Goal: Information Seeking & Learning: Learn about a topic

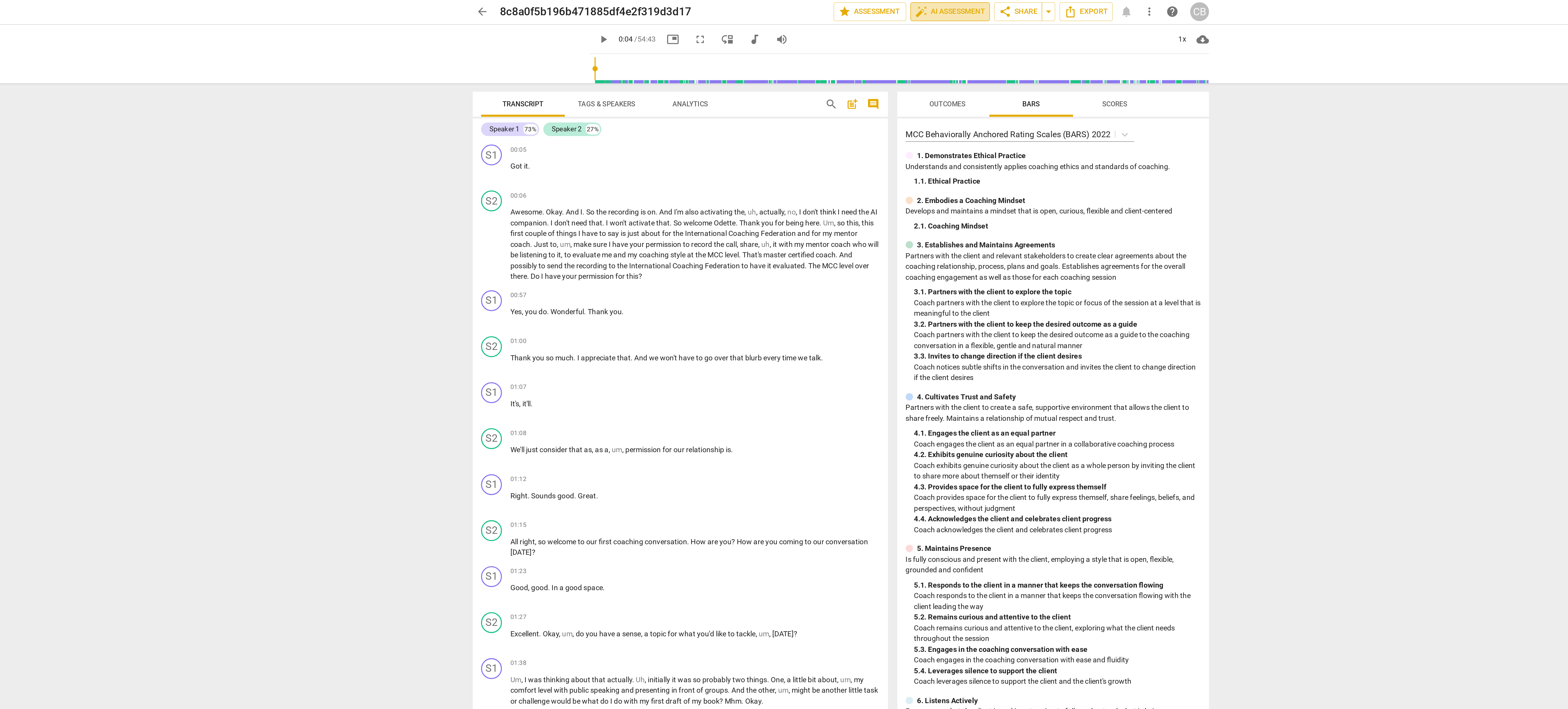
click at [828, 4] on span "auto_fix_high AI Assessment" at bounding box center [837, 6] width 34 height 6
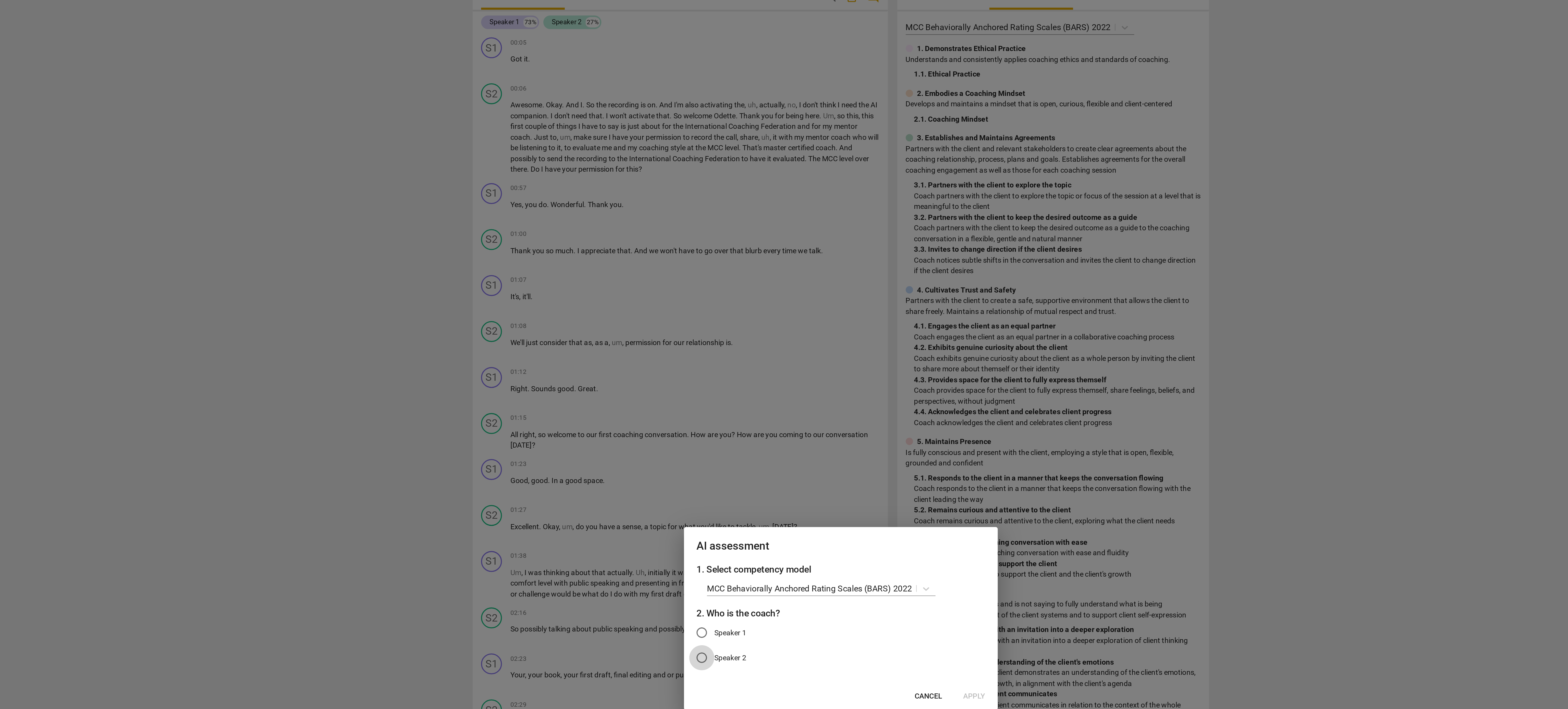
click at [715, 375] on input "Speaker 2" at bounding box center [715, 374] width 12 height 12
radio input "true"
click at [850, 391] on span "Apply" at bounding box center [848, 392] width 11 height 5
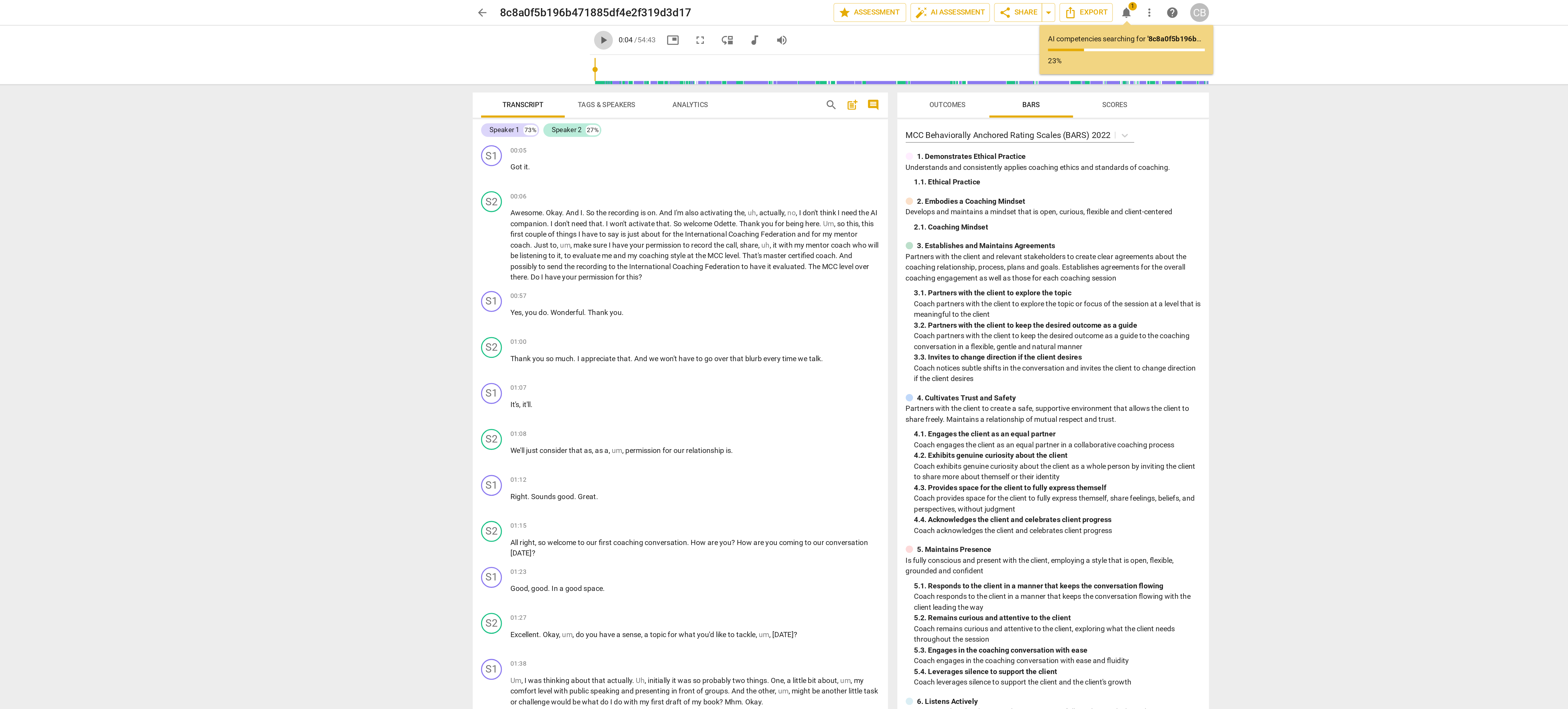
click at [665, 20] on span "play_arrow" at bounding box center [668, 19] width 6 height 6
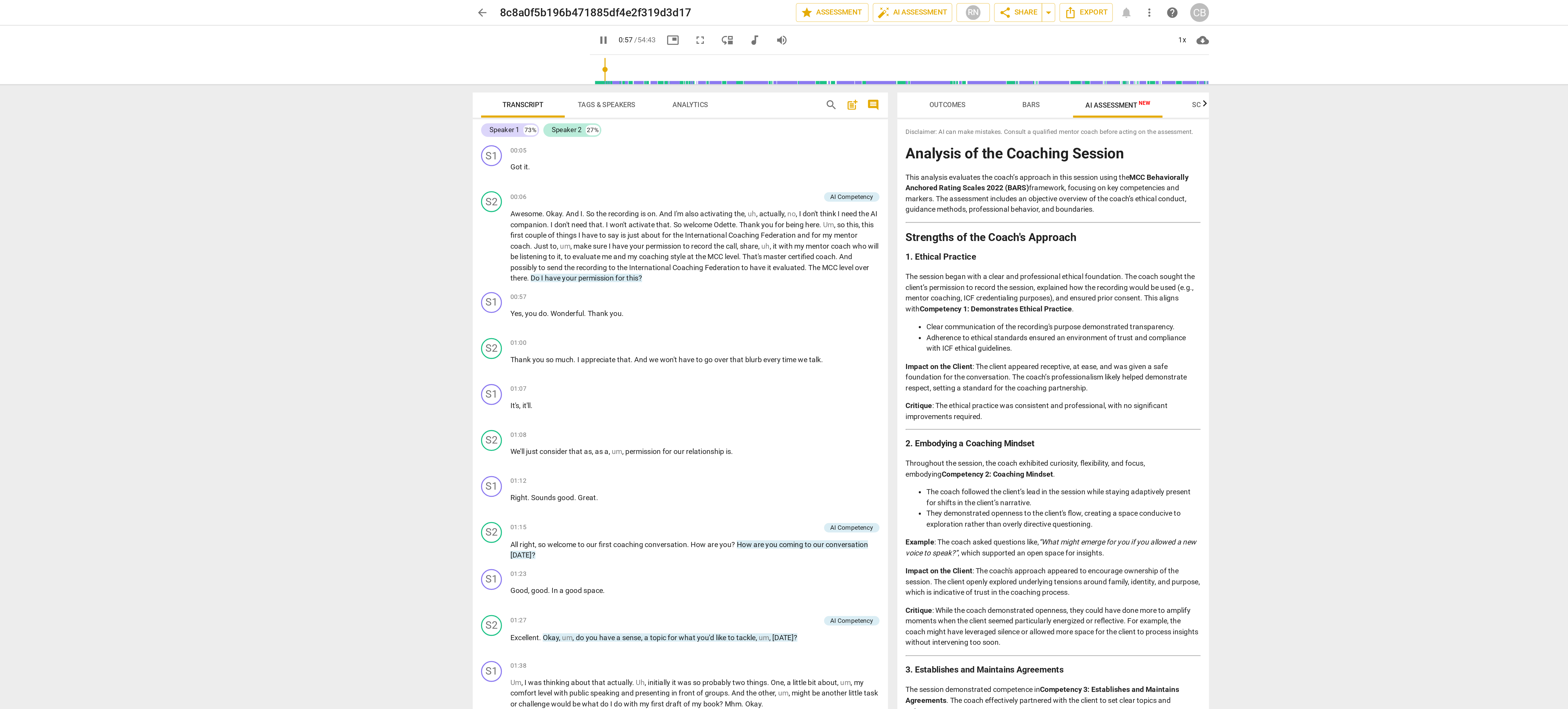
click at [817, 78] on h1 "Analysis of the Coaching Session" at bounding box center [888, 75] width 144 height 8
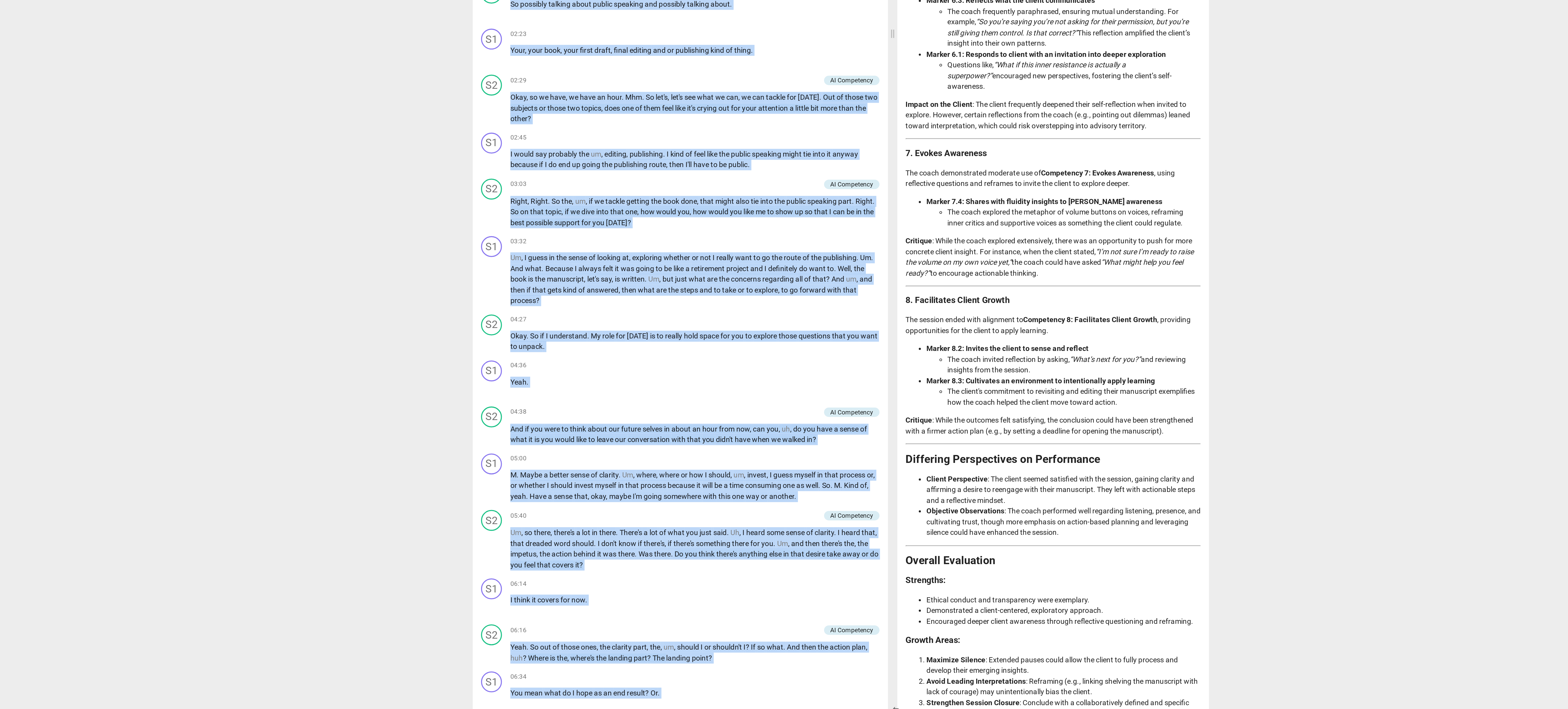
scroll to position [355, 0]
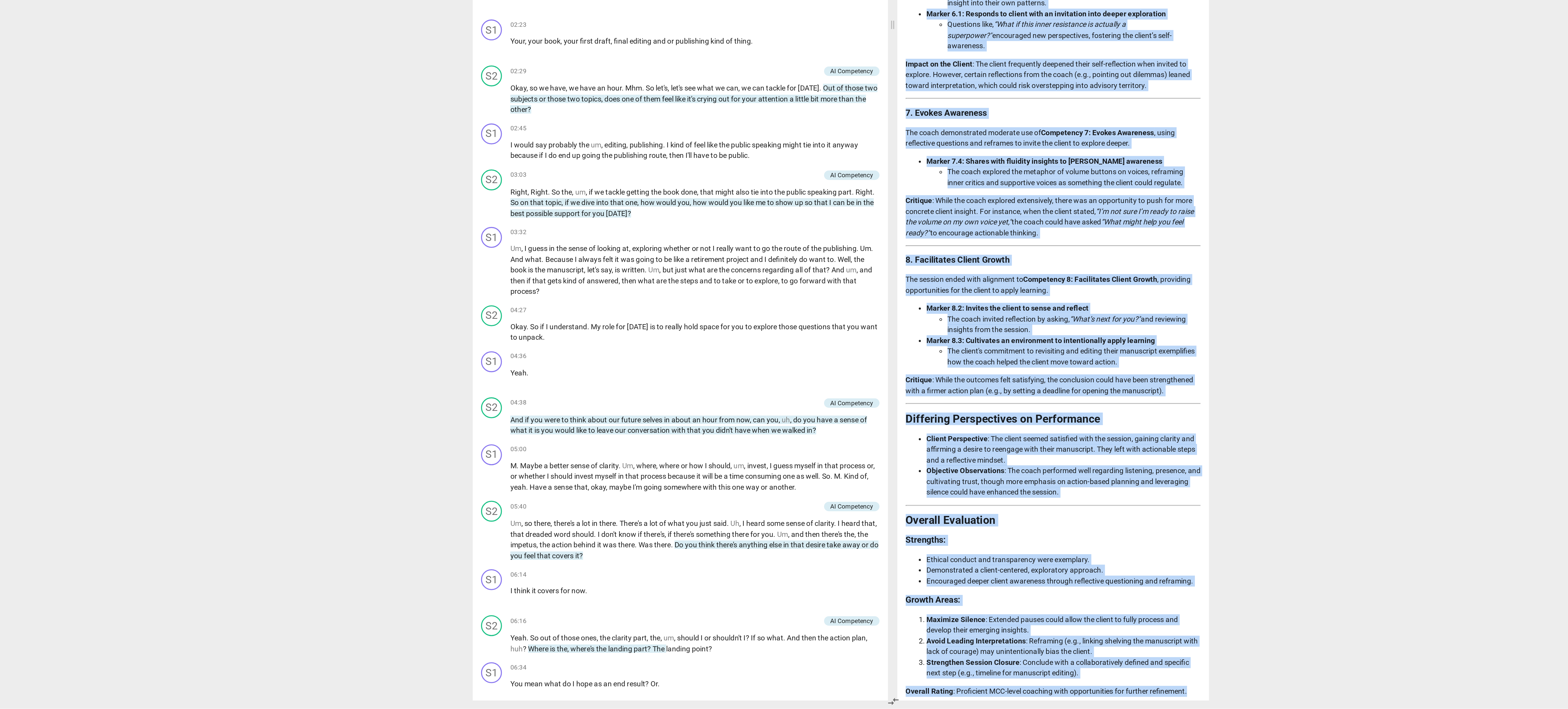
drag, startPoint x: 816, startPoint y: 88, endPoint x: 961, endPoint y: 701, distance: 629.9
click at [961, 701] on div "Disclaimer: AI can make mistakes. Consult a qualified mentor coach before actin…" at bounding box center [887, 381] width 152 height 647
copy div "Lore ipsumdol sitametco adi elits’d eiusmodt in utla etdolor magna ali ENI Admi…"
click at [880, 511] on strong "Marker 8.2: Invites the client to sense and reflect" at bounding box center [865, 513] width 79 height 4
click at [997, 571] on div "arrow_back 8c8a0f5b196b471885df4e2f319d3d17 edit star Assessment auto_fix_high …" at bounding box center [784, 354] width 1568 height 709
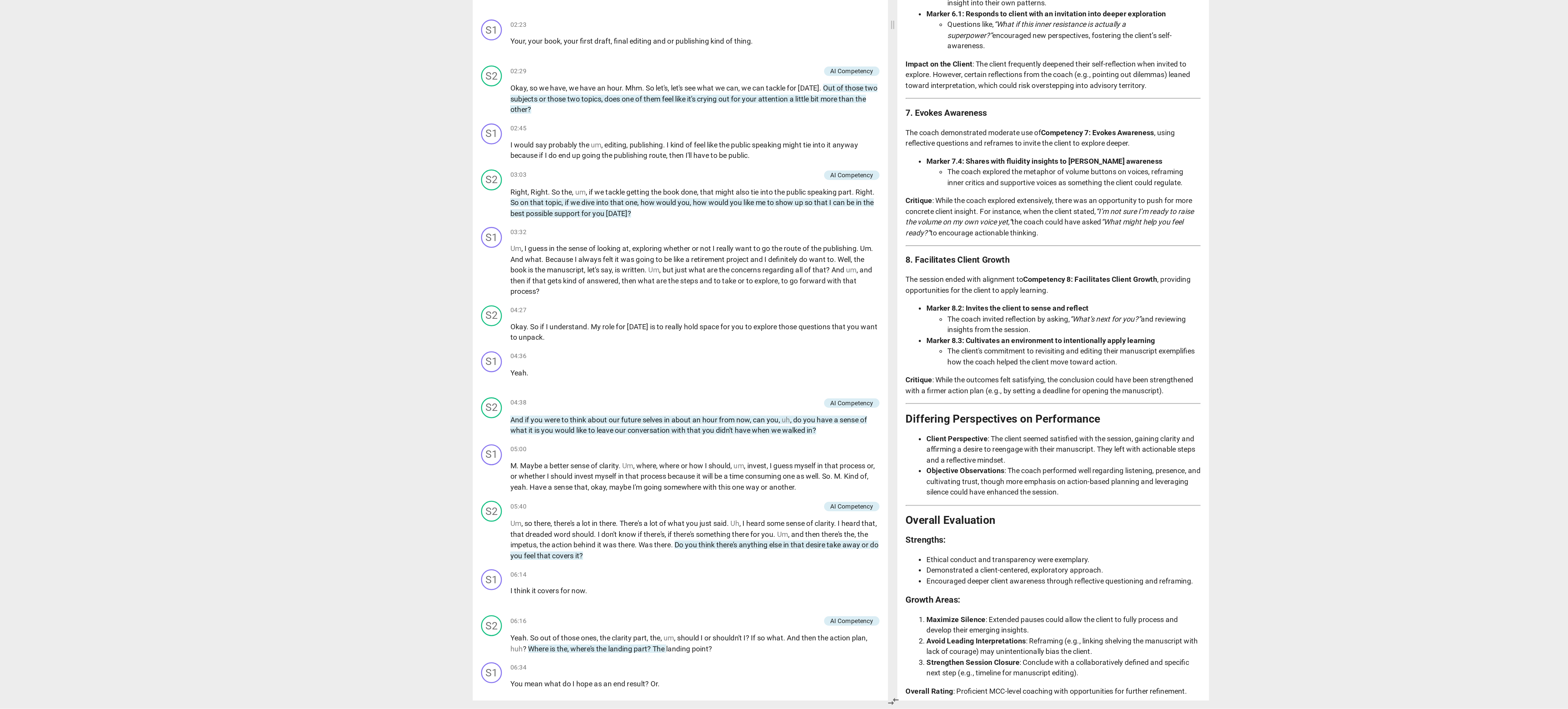
click at [979, 563] on div "arrow_back 8c8a0f5b196b471885df4e2f319d3d17 edit star Assessment auto_fix_high …" at bounding box center [784, 354] width 1568 height 709
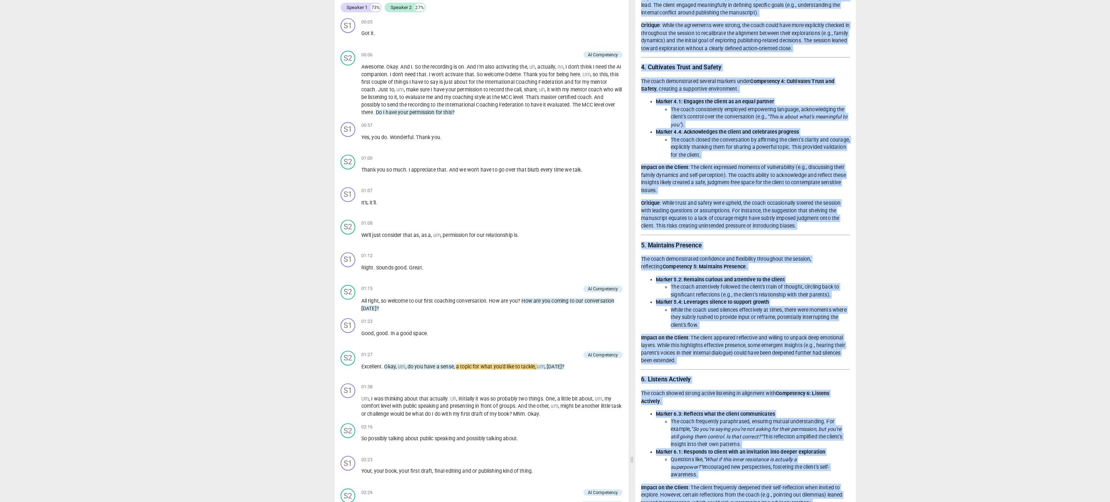
scroll to position [0, 0]
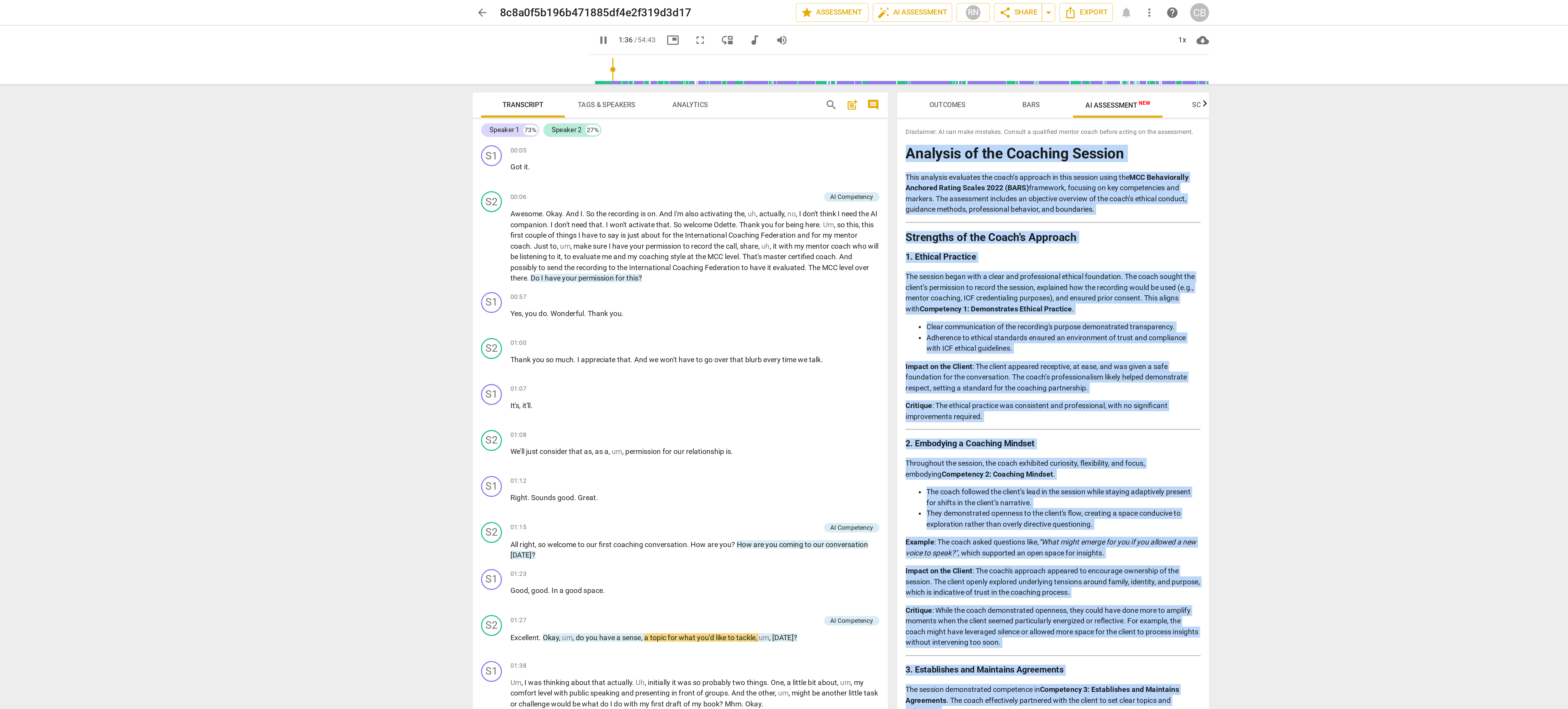
drag, startPoint x: 954, startPoint y: 701, endPoint x: 815, endPoint y: 74, distance: 642.2
click at [816, 74] on div "Analysis of the Coaching Session This analysis evaluates the coach’s approach i…" at bounding box center [888, 565] width 144 height 987
copy div "Loremips do sit Ametcons Adipisc Elit seddoeiu temporinc utl etdol’m aliquaen a…"
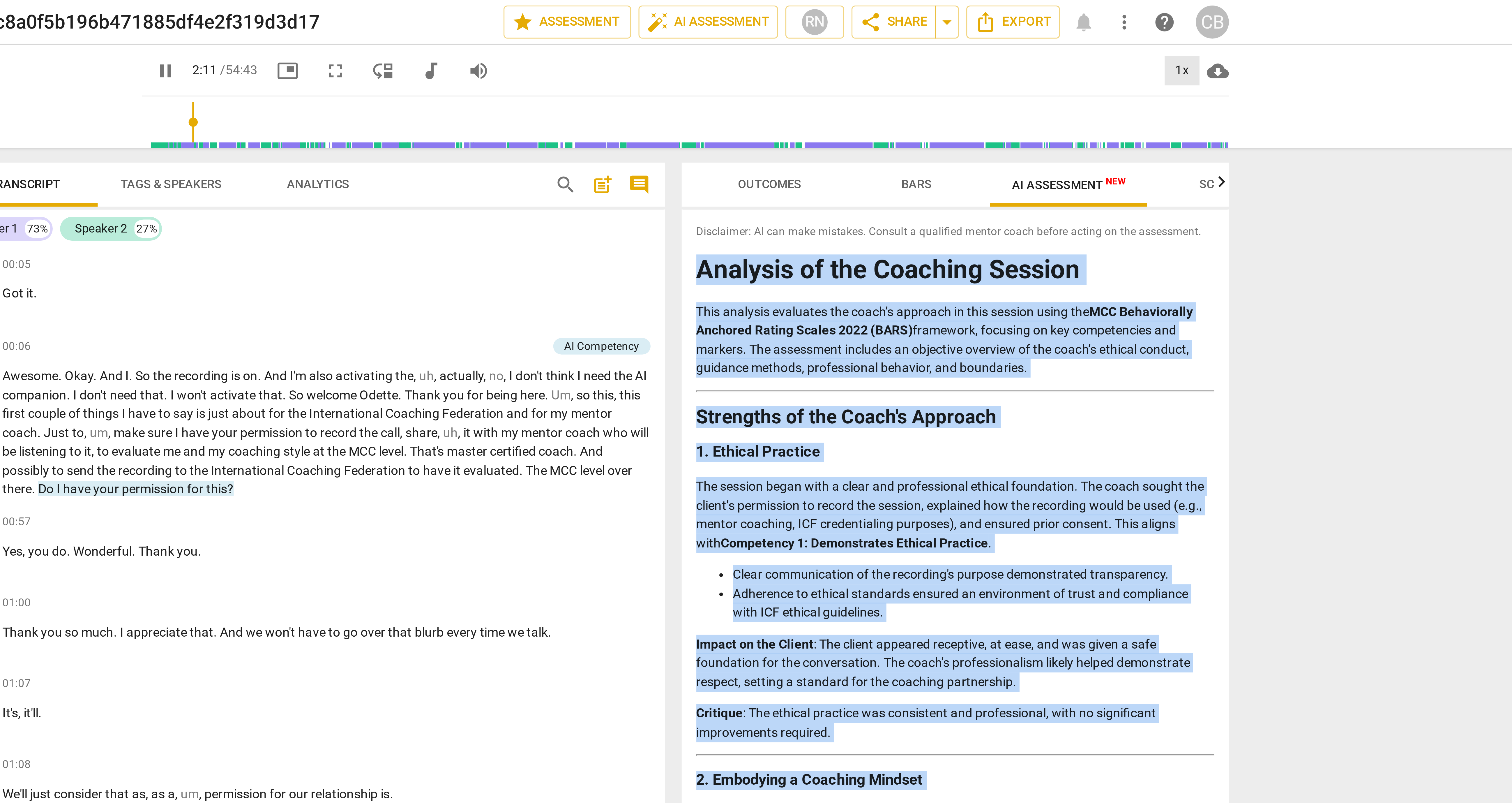
click at [945, 21] on div "1x" at bounding box center [946, 23] width 11 height 10
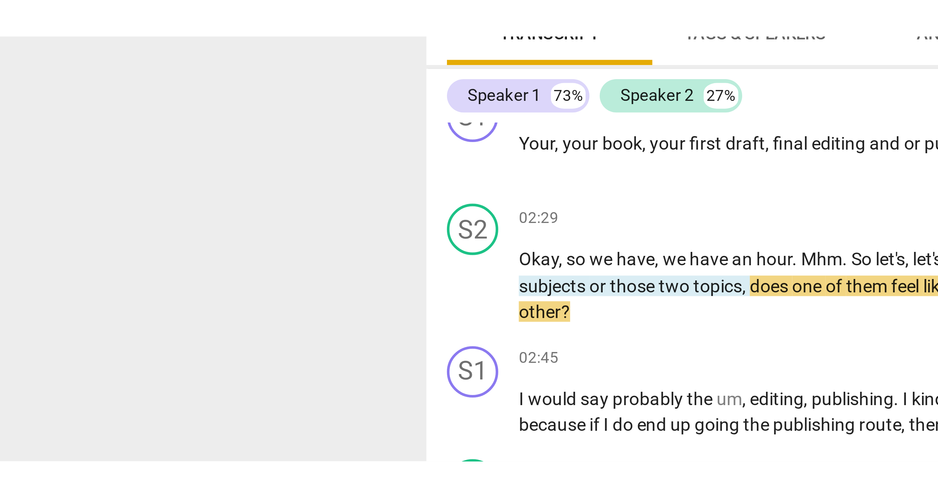
scroll to position [439, 0]
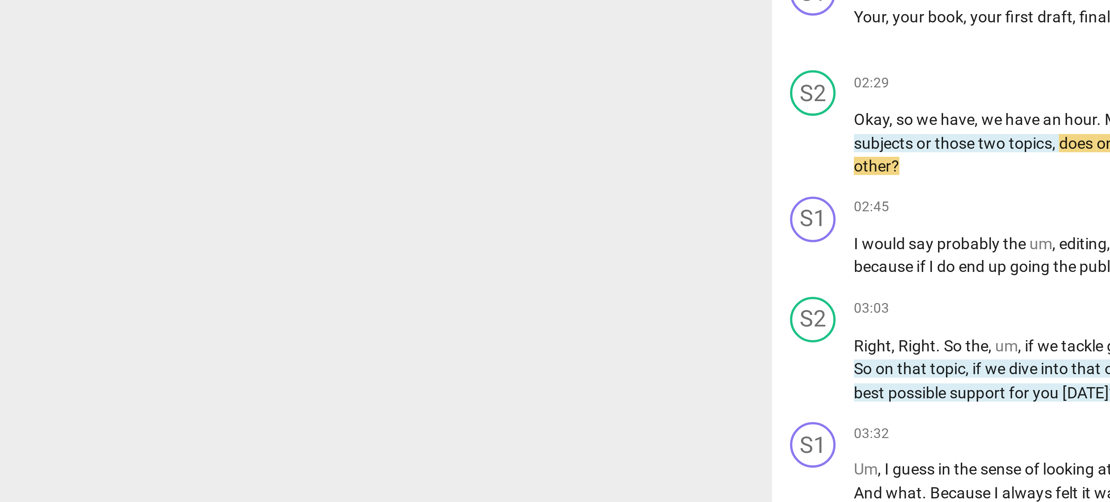
drag, startPoint x: 306, startPoint y: 76, endPoint x: 232, endPoint y: 204, distance: 148.4
click at [232, 204] on div at bounding box center [555, 251] width 1110 height 502
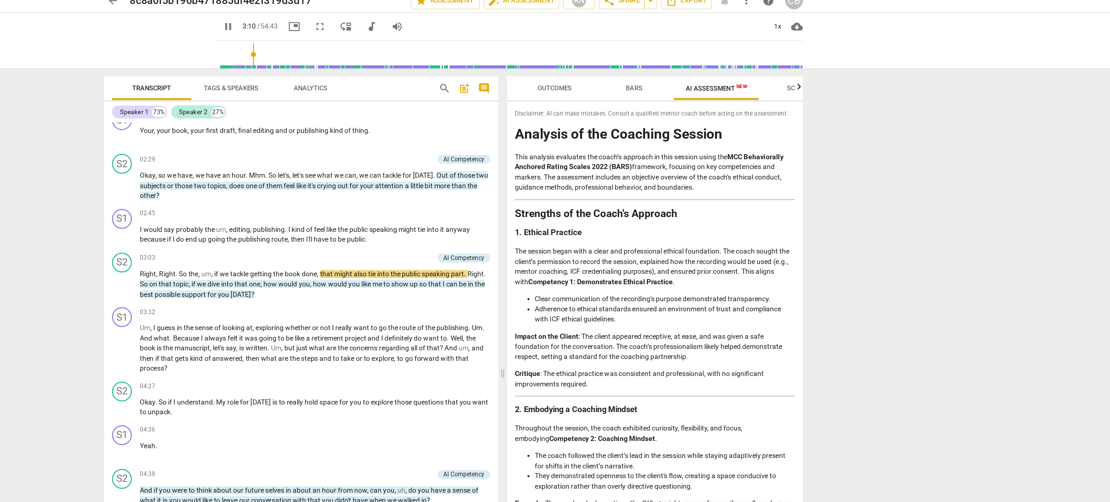
click at [387, 26] on span "pause" at bounding box center [391, 27] width 9 height 9
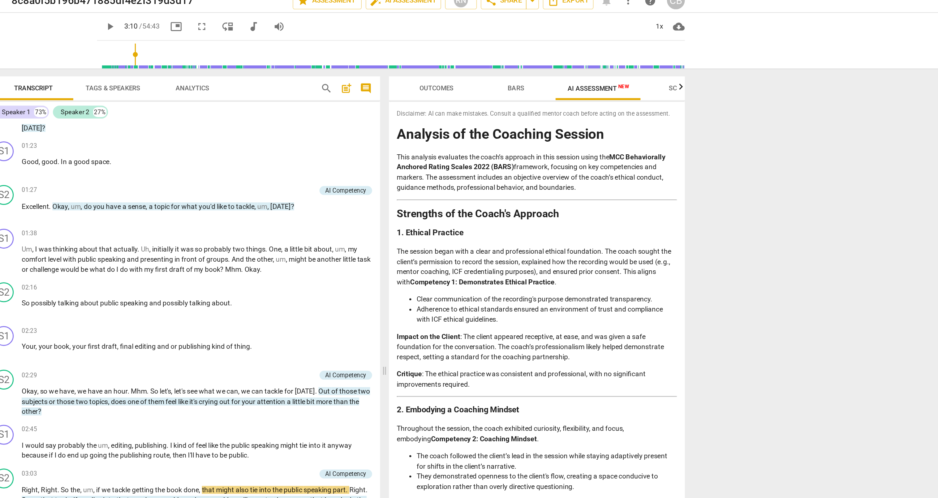
scroll to position [283, 0]
drag, startPoint x: 445, startPoint y: 155, endPoint x: 263, endPoint y: 156, distance: 182.5
click at [263, 156] on p "Excellent . Okay , um , do you have a sense , a topic for what you'd like to ta…" at bounding box center [368, 158] width 255 height 8
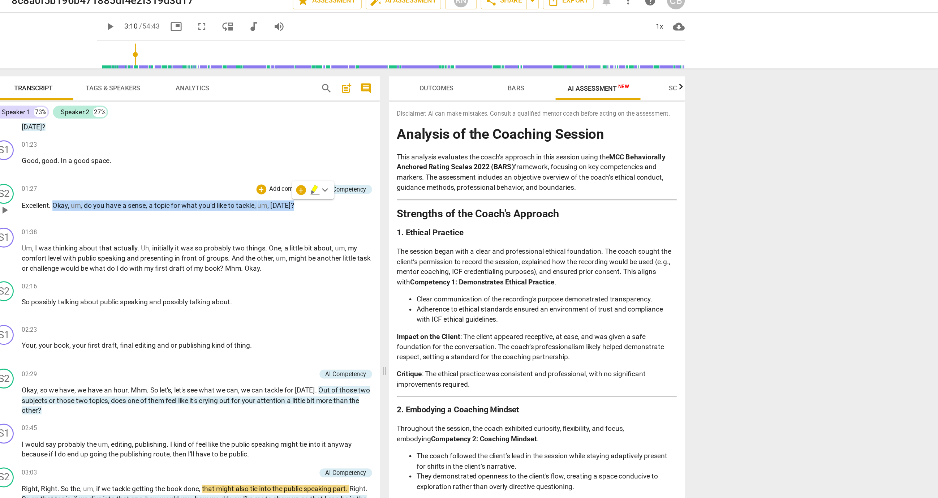
copy p "Okay , um , do you have a sense , a topic for what you'd like to tackle , um , …"
click at [301, 29] on span "play_arrow" at bounding box center [305, 27] width 9 height 9
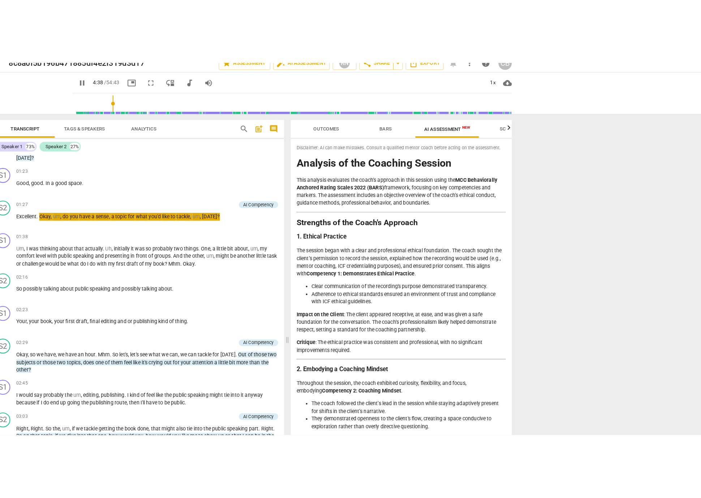
scroll to position [701, 0]
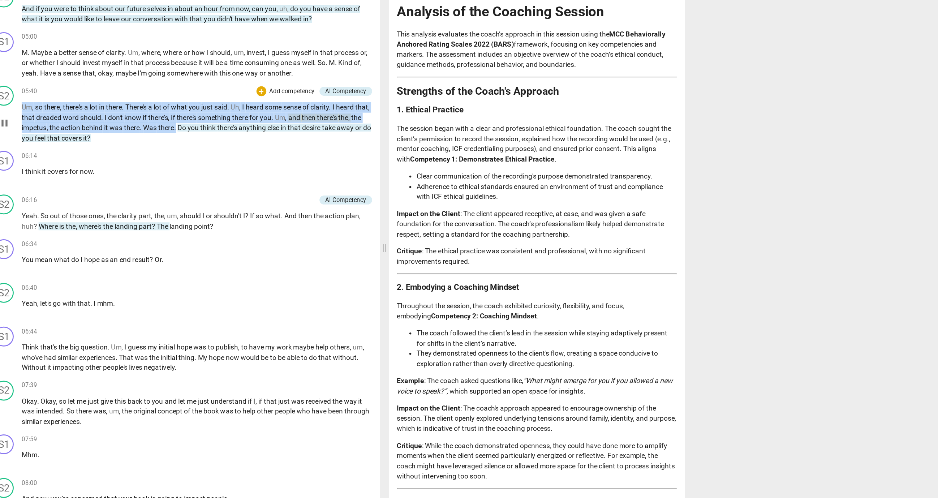
drag, startPoint x: 361, startPoint y: 186, endPoint x: 241, endPoint y: 173, distance: 121.0
click at [241, 173] on p "Um , so there , there's a lot in there . There's a lot of what you just said . …" at bounding box center [368, 187] width 255 height 30
copy p "Um , so there , there's a lot in there . There's a lot of what you just said . …"
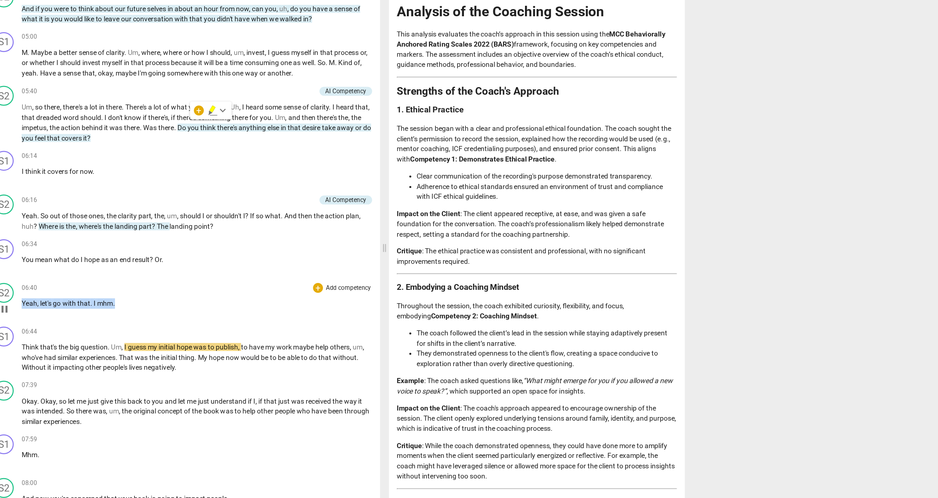
drag, startPoint x: 310, startPoint y: 315, endPoint x: 240, endPoint y: 318, distance: 70.5
click at [240, 318] on div "S2 play_arrow pause 06:40 + Add competency keyboard_arrow_right Yeah , let's go…" at bounding box center [358, 317] width 287 height 32
copy p "Yeah , let's go with that . I mhm ."
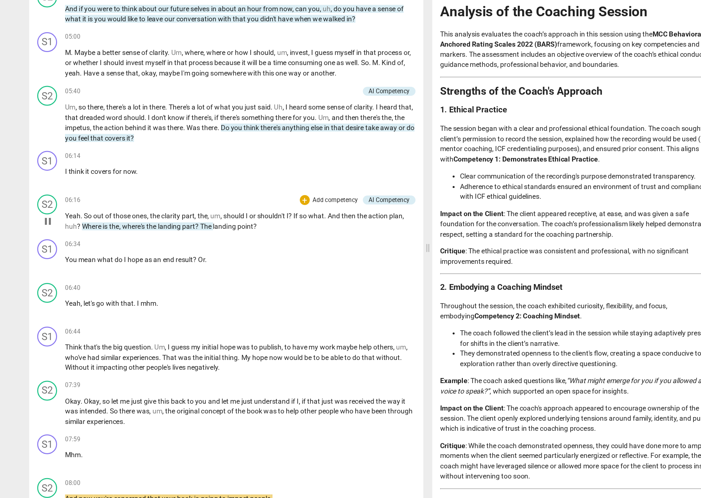
click at [280, 259] on p "Yeah . So out of those ones , the clarity part , the , um , should I or shouldn…" at bounding box center [249, 258] width 255 height 15
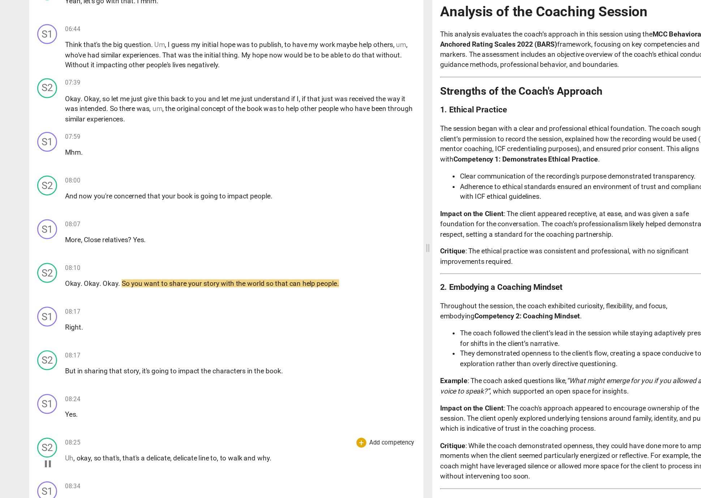
scroll to position [918, 0]
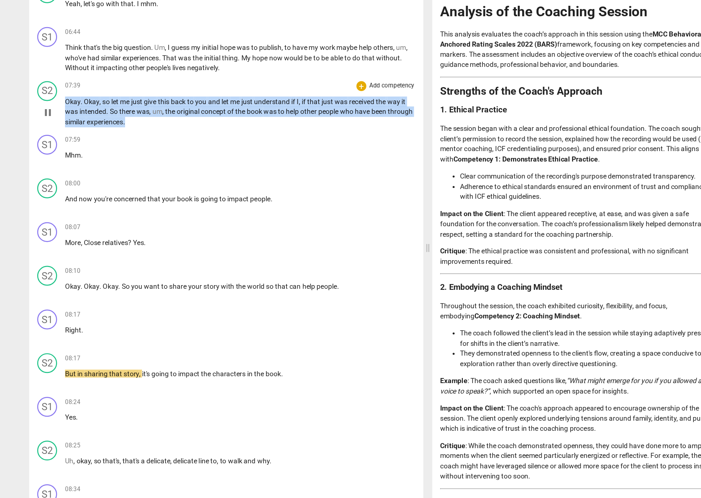
drag, startPoint x: 198, startPoint y: 184, endPoint x: 121, endPoint y: 166, distance: 78.6
click at [121, 166] on div "S2 play_arrow pause 07:39 + Add competency keyboard_arrow_right Okay . Okay , s…" at bounding box center [239, 173] width 287 height 39
copy p "Okay . Okay , so let me just give this back to you and let me just understand i…"
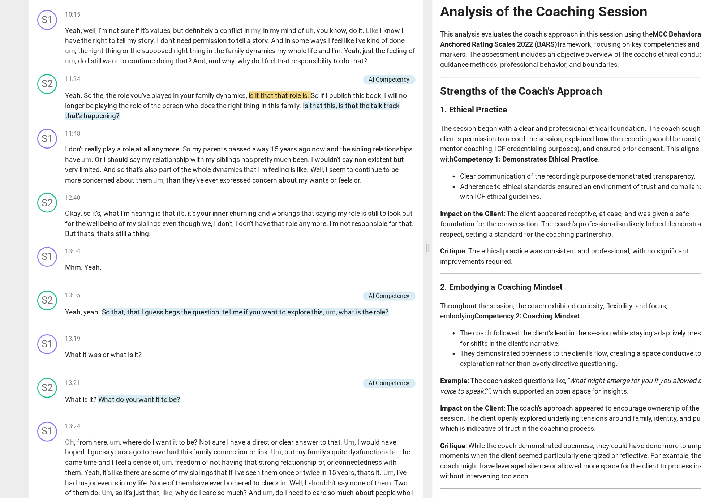
scroll to position [1589, 0]
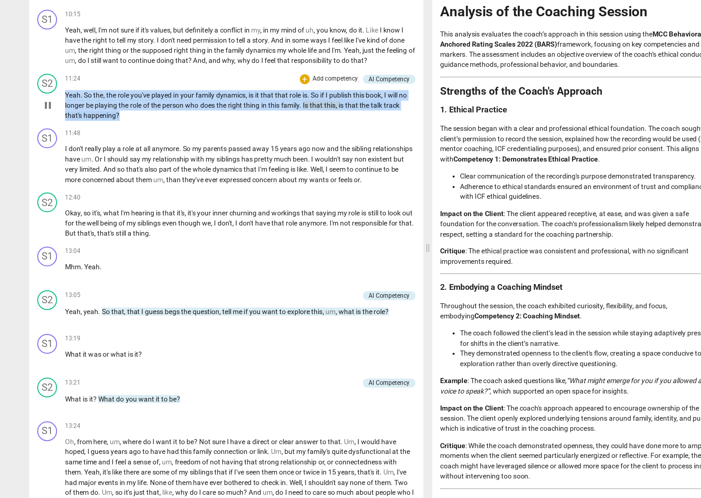
drag, startPoint x: 319, startPoint y: 173, endPoint x: 121, endPoint y: 159, distance: 199.2
click at [121, 159] on div "S2 play_arrow pause 11:24 + Add competency AI Competency keyboard_arrow_right Y…" at bounding box center [239, 168] width 287 height 40
copy p "Yeah . So the , the role you've played in your family dynamics , is it that tha…"
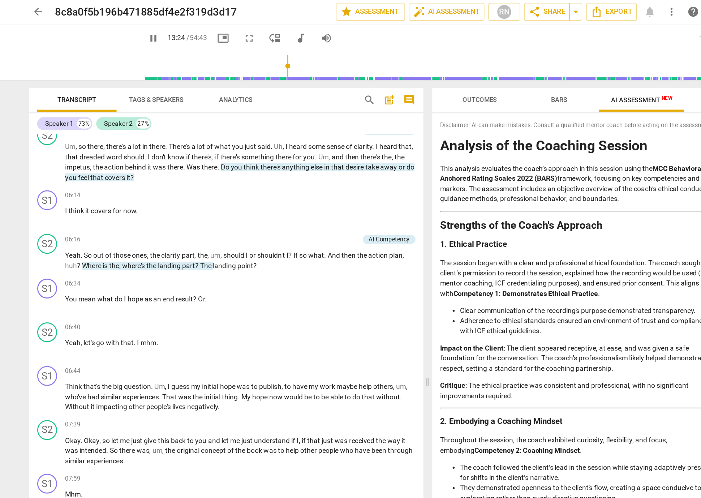
scroll to position [1898, 0]
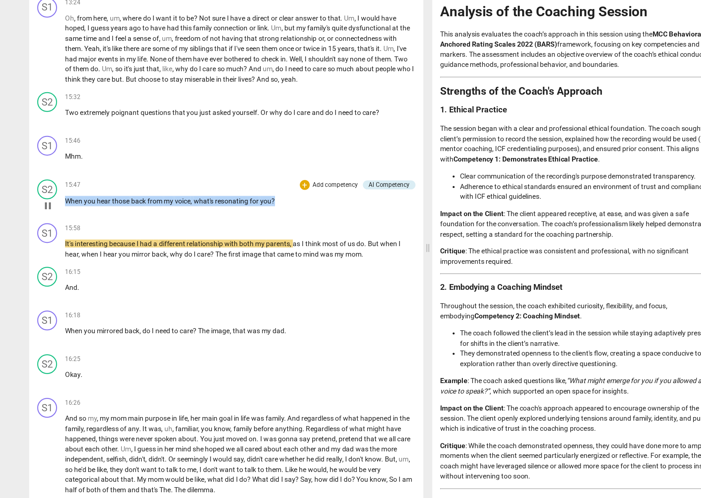
drag, startPoint x: 277, startPoint y: 232, endPoint x: 122, endPoint y: 241, distance: 155.2
click at [122, 241] on div "15:47 + Add competency AI Competency keyboard_arrow_right When you hear those b…" at bounding box center [249, 241] width 255 height 26
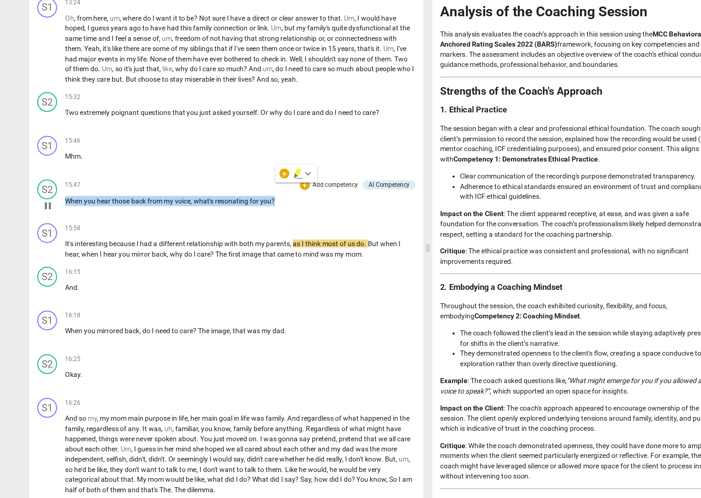
copy p "When you hear those back from my voice , what's resonating for you ?"
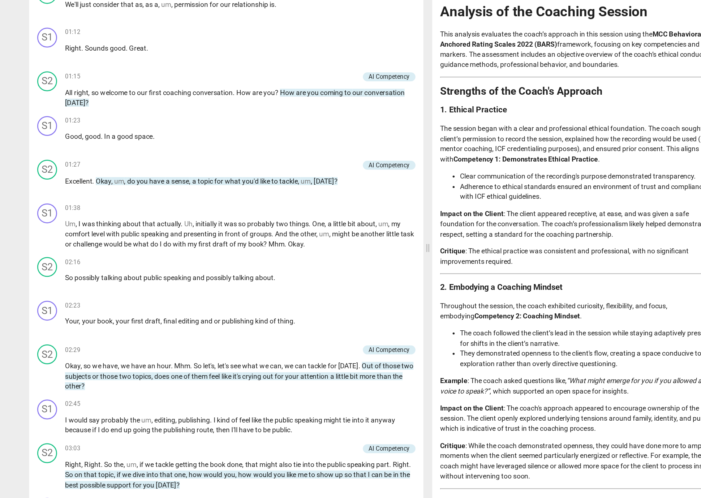
scroll to position [0, 0]
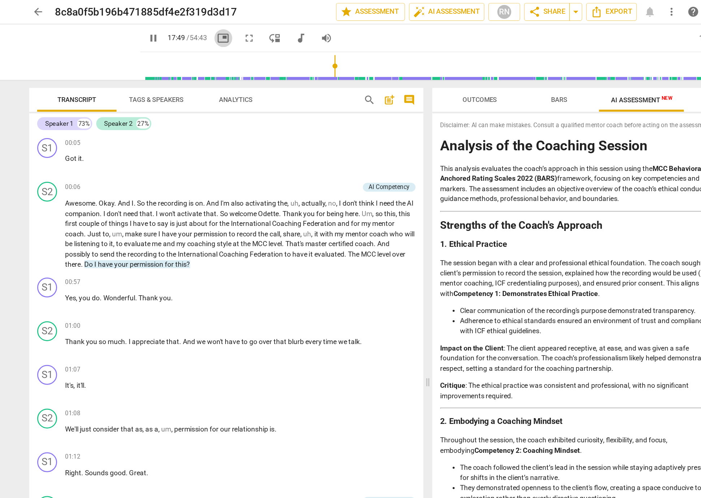
click at [233, 29] on span "picture_in_picture" at bounding box center [237, 27] width 9 height 9
click at [316, 51] on input "range" at bounding box center [392, 47] width 425 height 23
click at [182, 27] on span "play_arrow" at bounding box center [186, 27] width 9 height 9
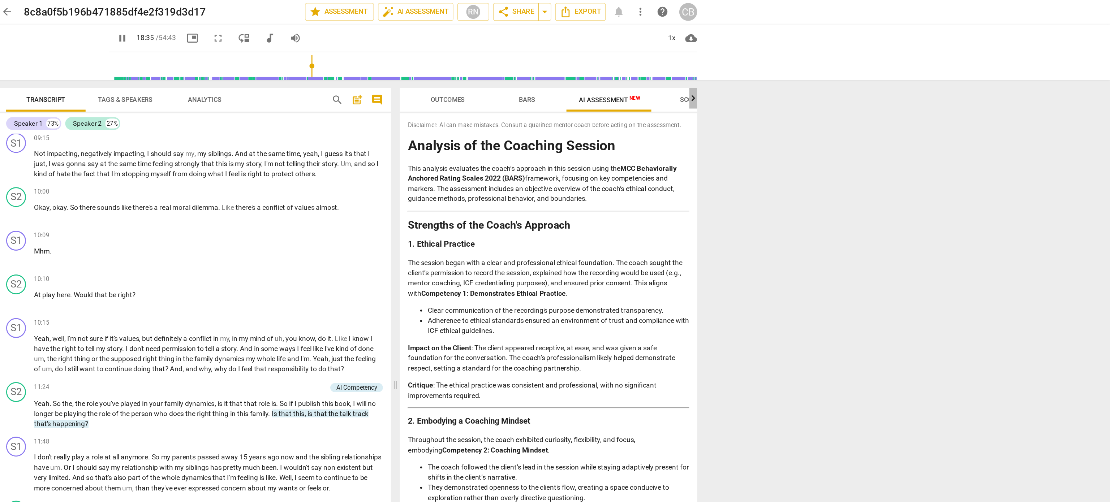
click at [806, 73] on icon "button" at bounding box center [806, 71] width 3 height 4
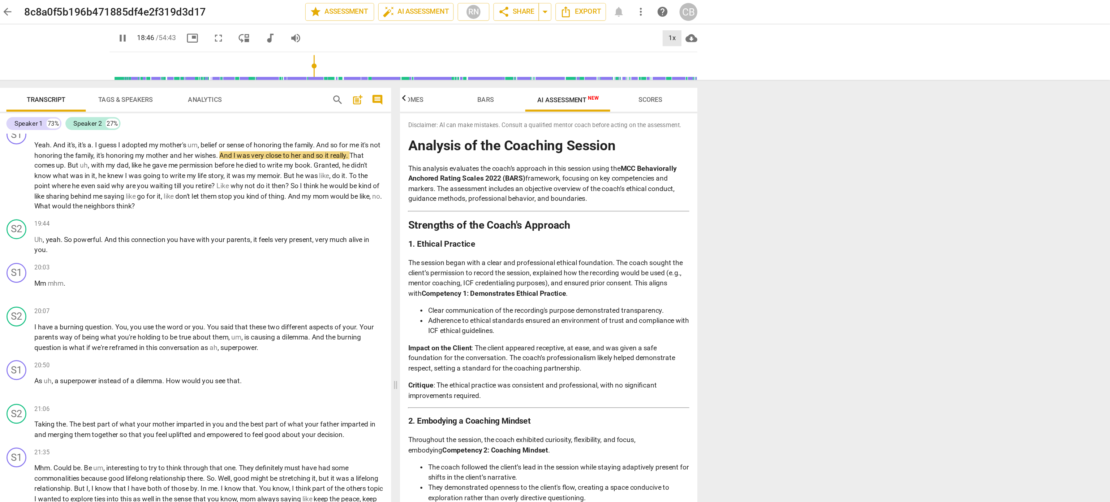
click at [789, 26] on div "1x" at bounding box center [791, 28] width 14 height 12
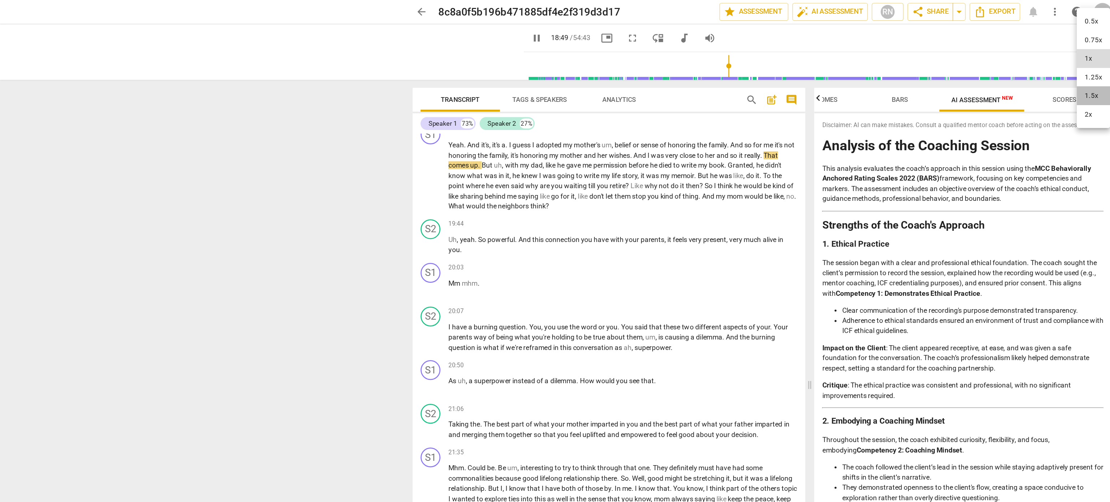
click at [795, 67] on li "1.5x" at bounding box center [796, 70] width 24 height 14
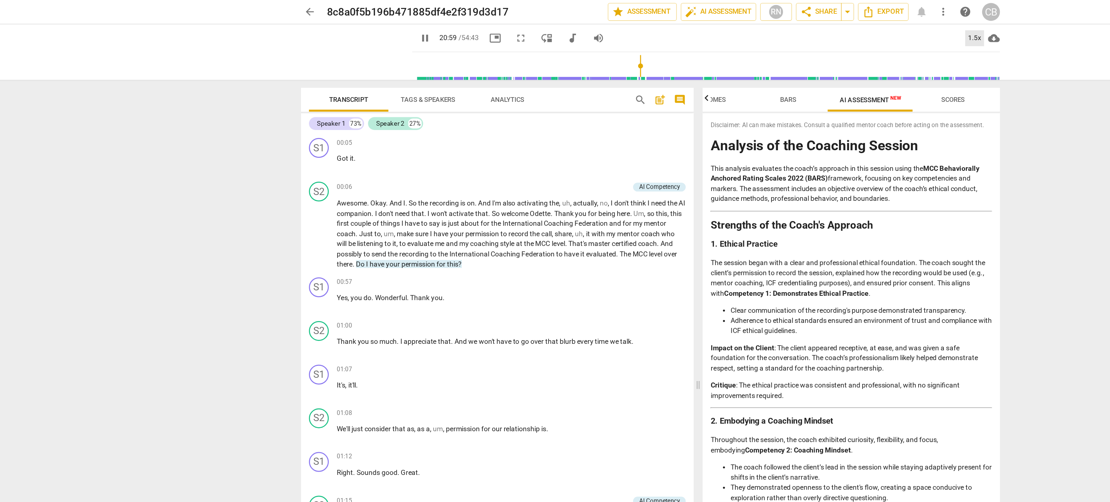
click at [789, 26] on div "1.5x" at bounding box center [791, 28] width 14 height 12
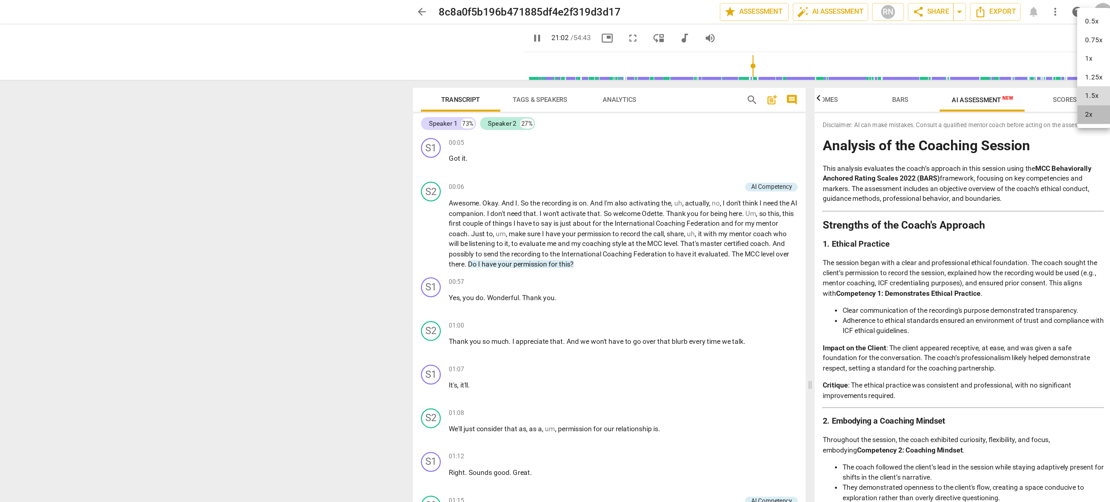
click at [789, 83] on li "2x" at bounding box center [796, 84] width 24 height 14
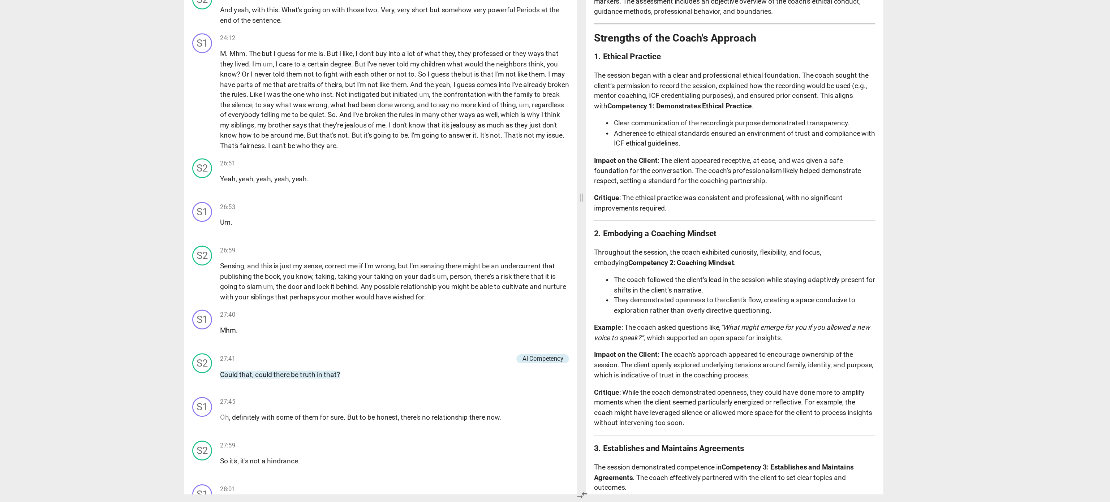
scroll to position [2708, 0]
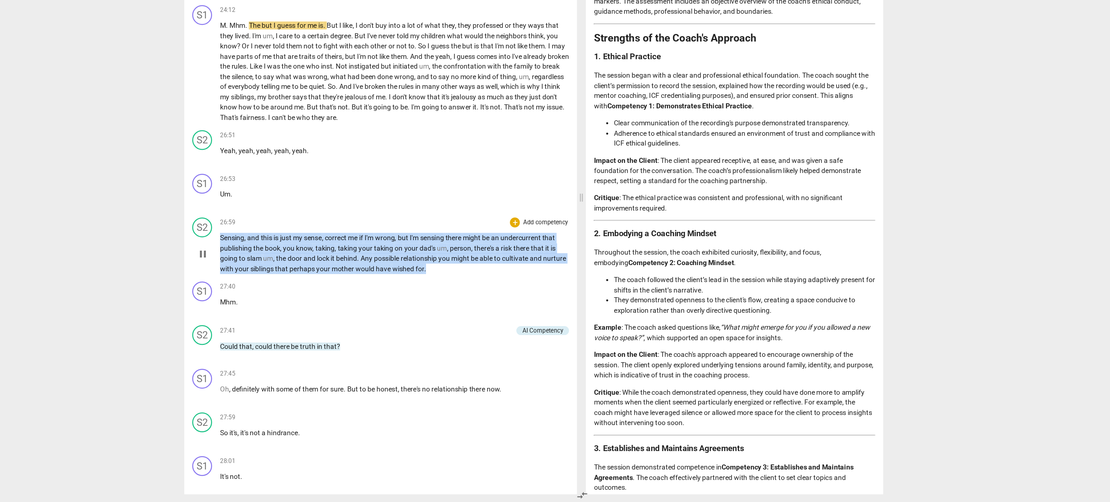
drag, startPoint x: 499, startPoint y: 318, endPoint x: 326, endPoint y: 297, distance: 174.4
click at [326, 297] on div "S2 play_arrow pause 26:59 + Add competency keyboard_arrow_right Sensing , and t…" at bounding box center [444, 315] width 286 height 47
copy p "Sensing , and this is just my sense , correct me if I'm wrong , but I'm sensing…"
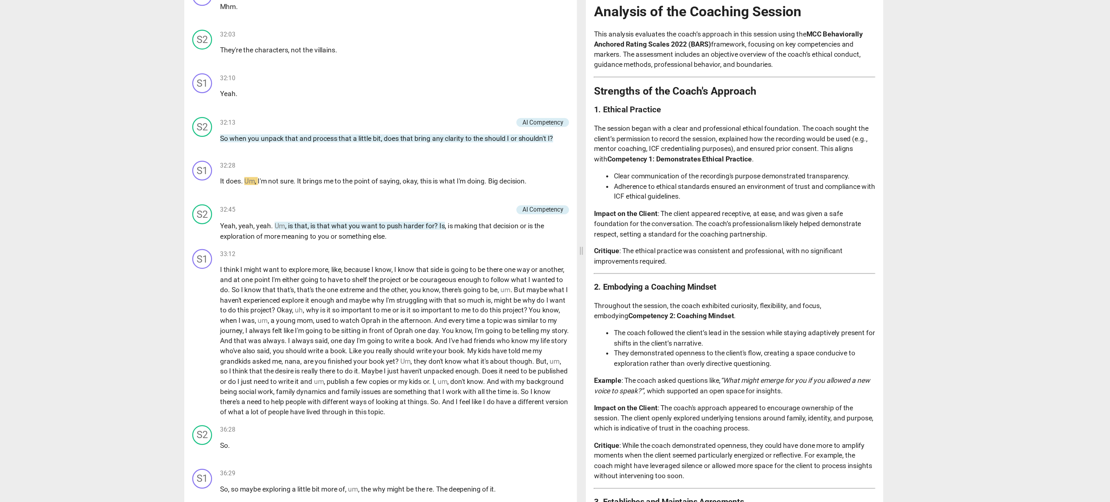
scroll to position [3372, 0]
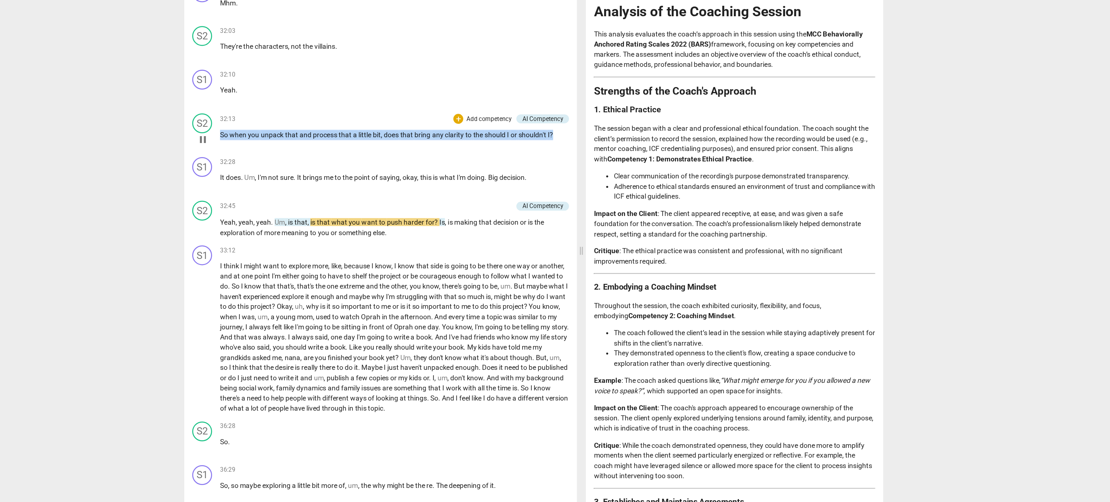
drag, startPoint x: 573, startPoint y: 188, endPoint x: 323, endPoint y: 169, distance: 250.7
click at [323, 177] on div "S2 play_arrow pause 32:13 + Add competency AI Competency keyboard_arrow_right S…" at bounding box center [444, 193] width 286 height 32
copy p "So when you unpack that and process that a little bit , does that bring any cla…"
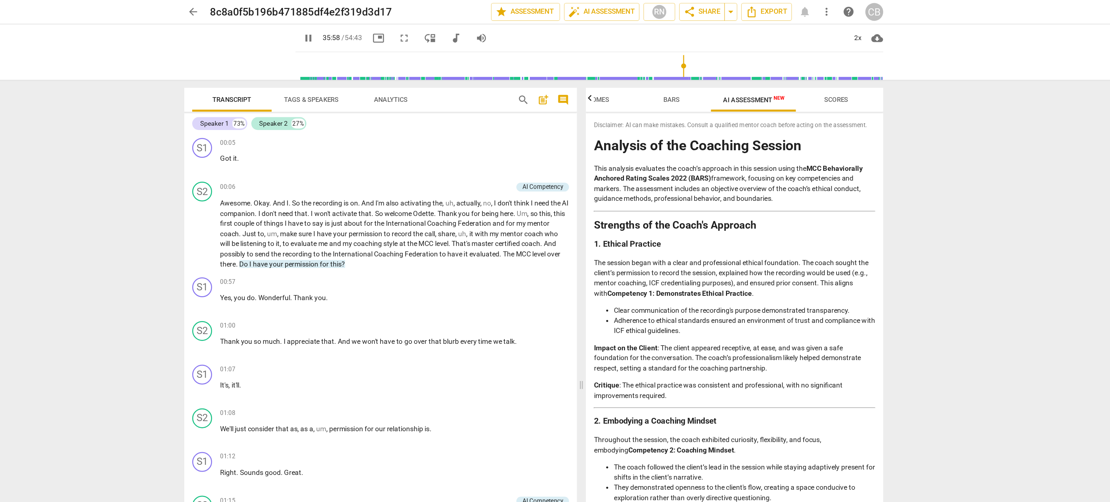
scroll to position [3640, 0]
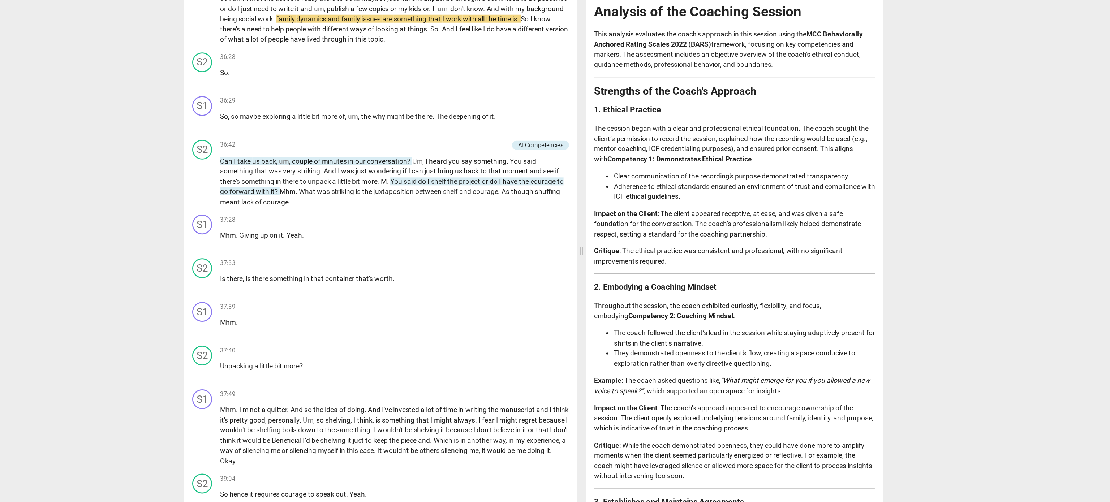
click at [666, 154] on hr at bounding box center [701, 154] width 205 height 1
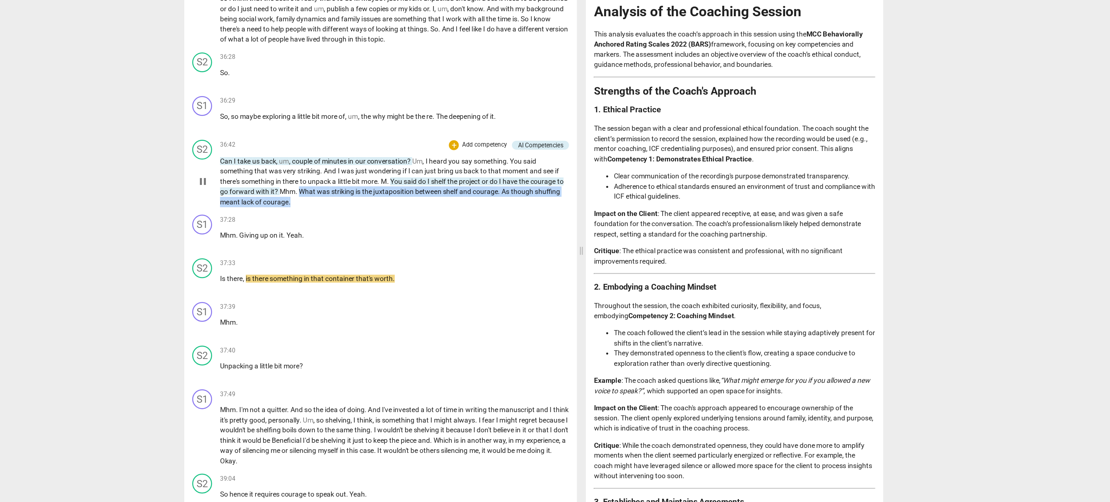
drag, startPoint x: 401, startPoint y: 234, endPoint x: 389, endPoint y: 226, distance: 14.3
click at [389, 226] on p "Can I take us back , um , couple of minutes in our conversation ? Um , I heard …" at bounding box center [454, 229] width 254 height 37
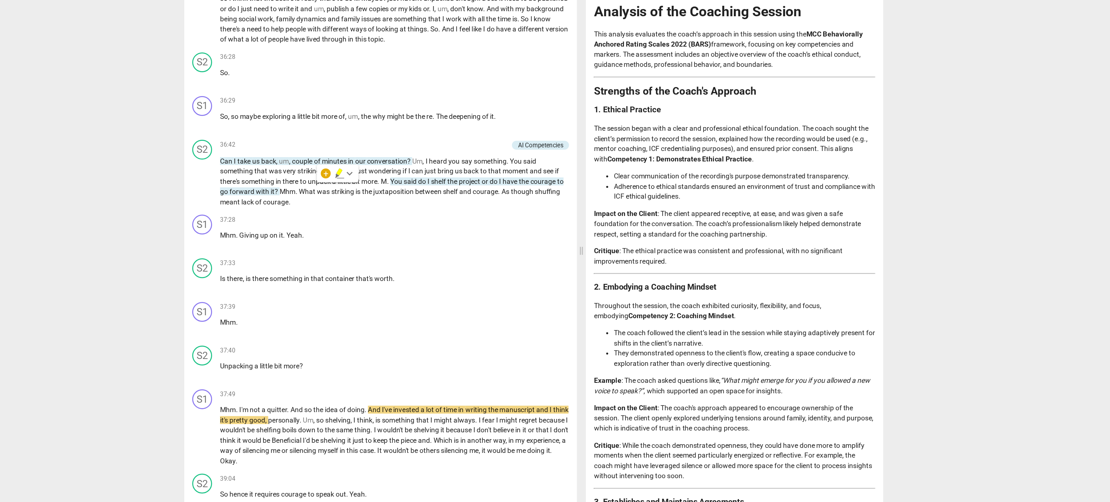
click at [279, 336] on div "arrow_back 8c8a0f5b196b471885df4e2f319d3d17 edit star Assessment auto_fix_high …" at bounding box center [555, 251] width 1110 height 502
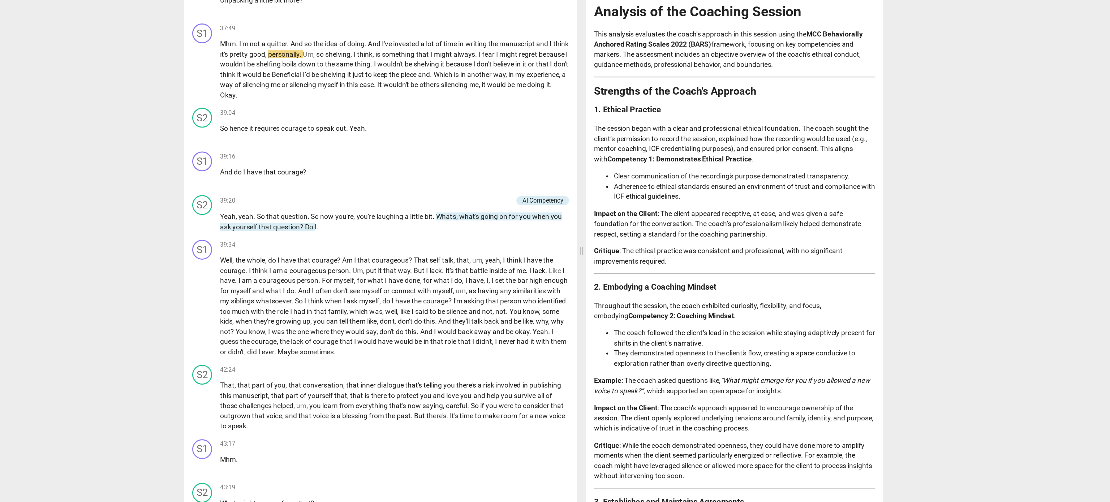
scroll to position [3908, 0]
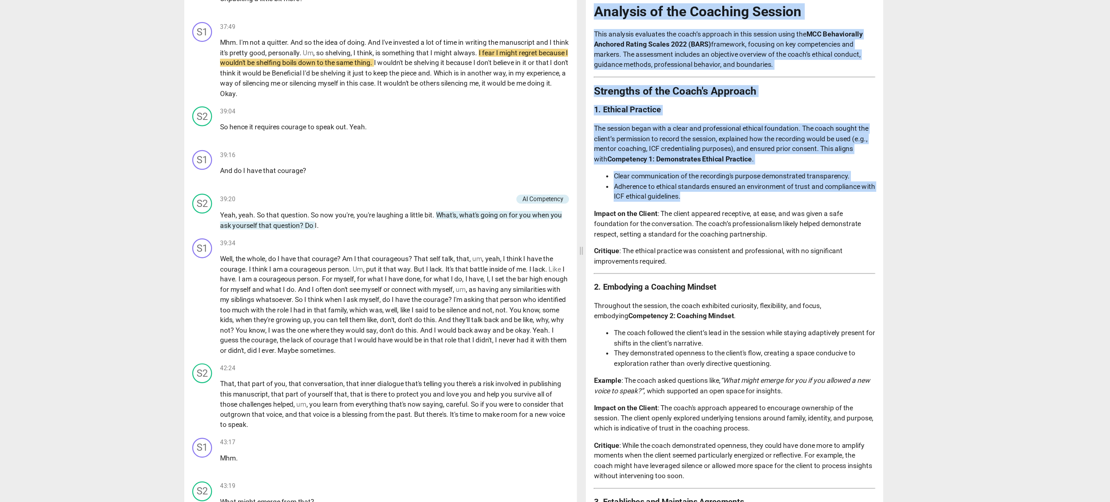
drag, startPoint x: 587, startPoint y: 400, endPoint x: 595, endPoint y: 253, distance: 147.3
click at [595, 253] on div "Transcript Tags & Speakers Analytics search post_add comment Speaker 1 73% Spea…" at bounding box center [555, 280] width 520 height 444
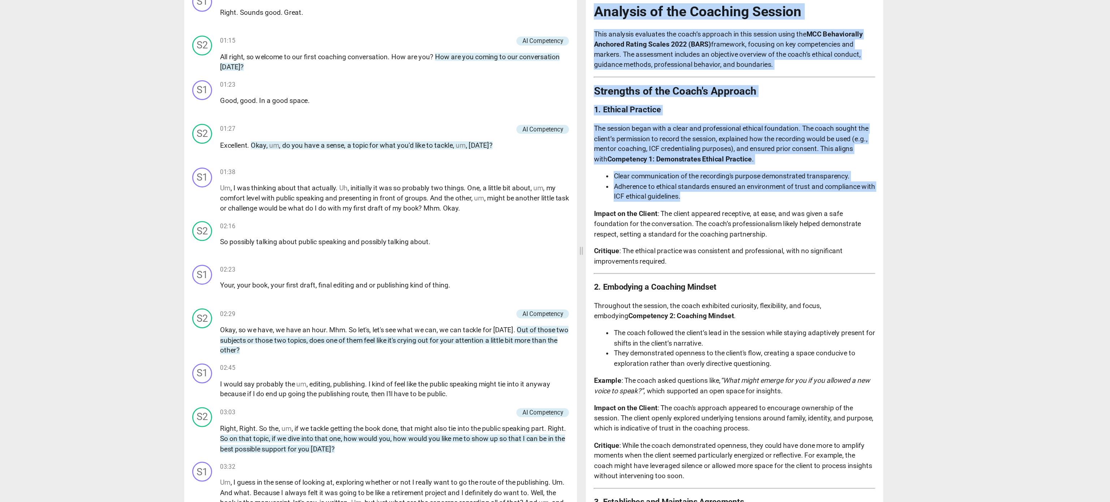
scroll to position [0, 0]
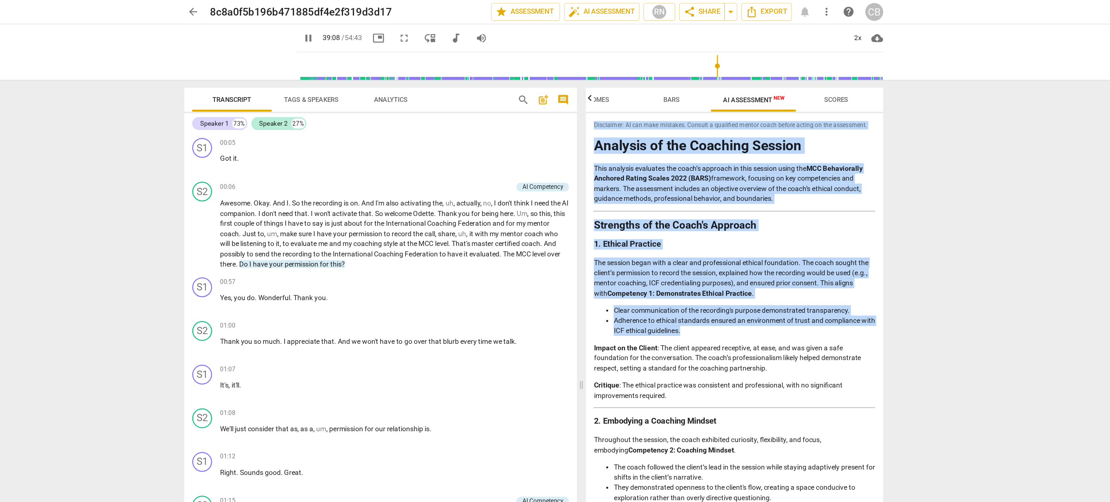
click at [685, 51] on input "range" at bounding box center [596, 47] width 425 height 23
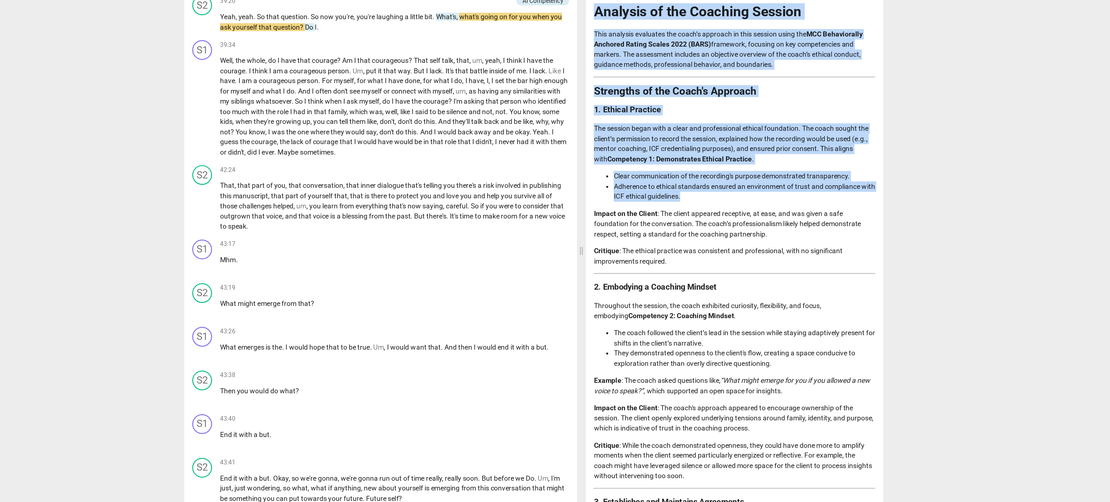
scroll to position [4053, 0]
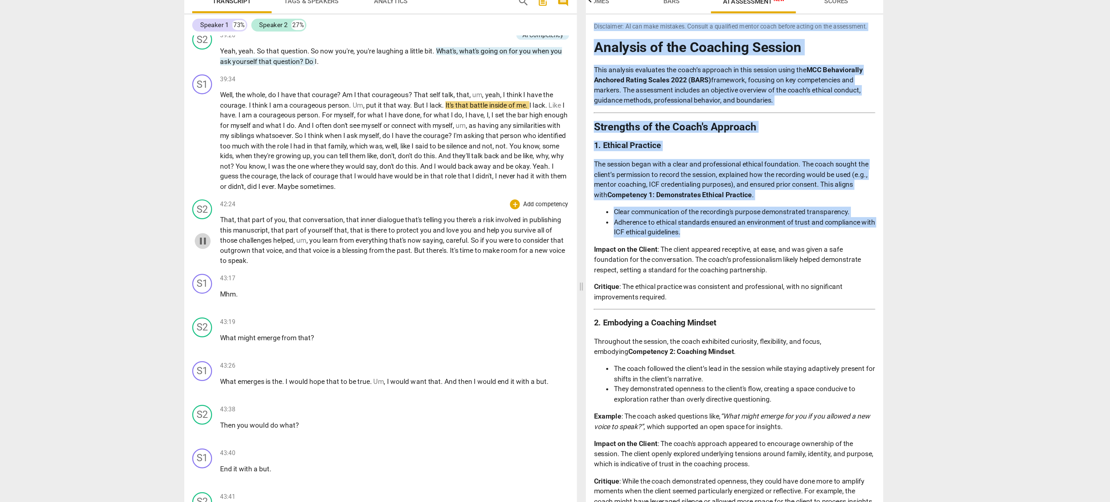
click at [313, 243] on span "pause" at bounding box center [314, 247] width 9 height 9
click at [313, 243] on span "play_arrow" at bounding box center [314, 247] width 9 height 9
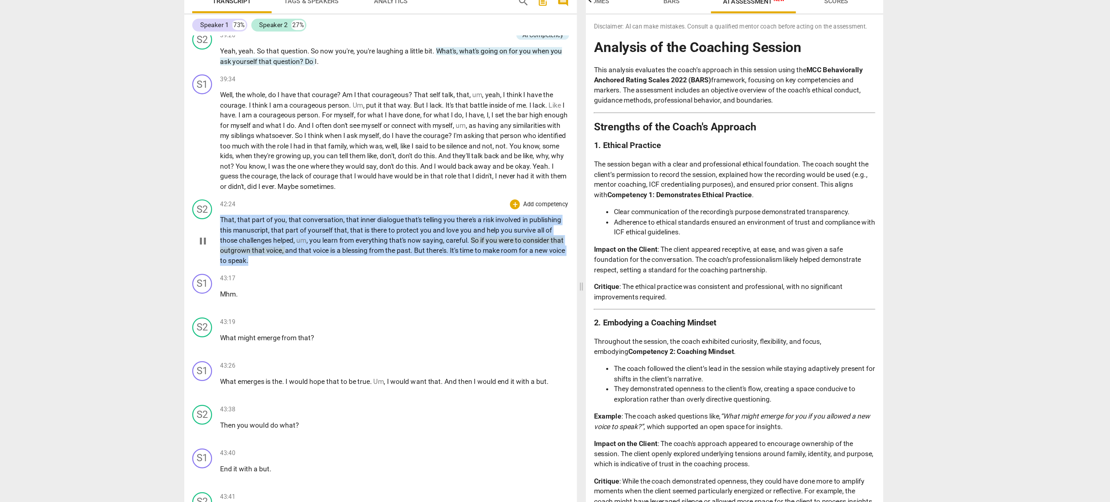
drag, startPoint x: 369, startPoint y: 251, endPoint x: 325, endPoint y: 221, distance: 53.4
click at [325, 221] on div "S2 play_arrow pause 42:24 + Add competency keyboard_arrow_right That , that par…" at bounding box center [444, 241] width 286 height 54
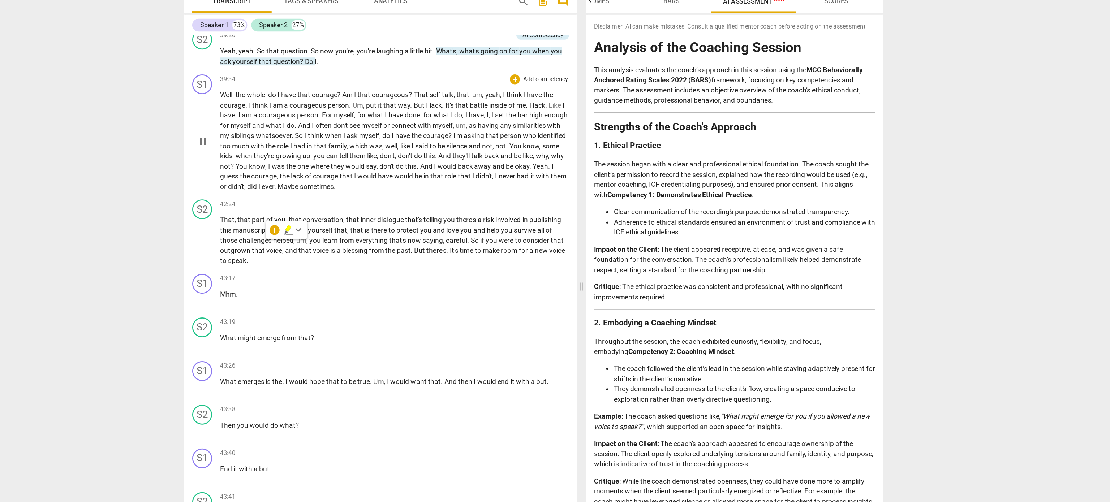
click at [514, 195] on p "Well , the whole , do I have that courage ? Am I that courageous ? That self ta…" at bounding box center [454, 174] width 254 height 74
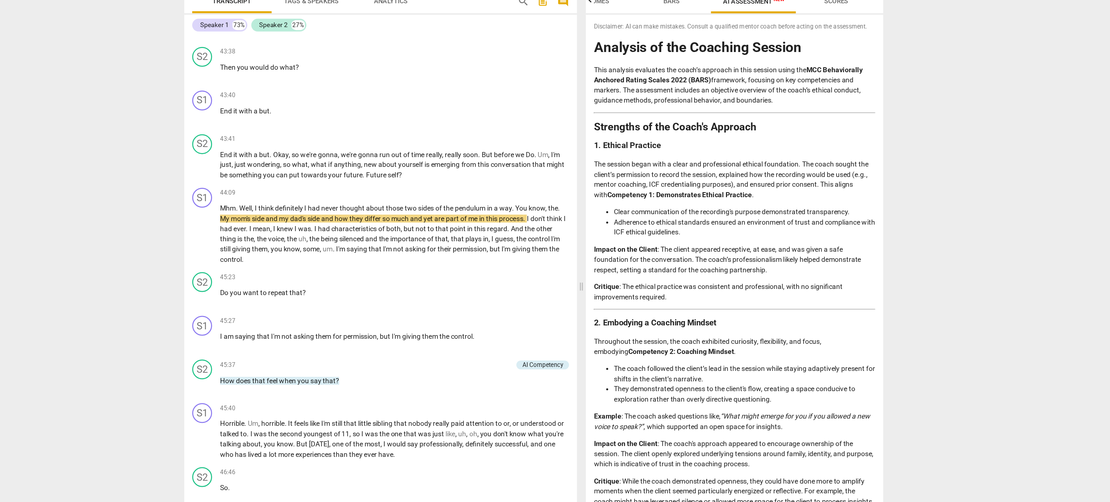
scroll to position [4315, 0]
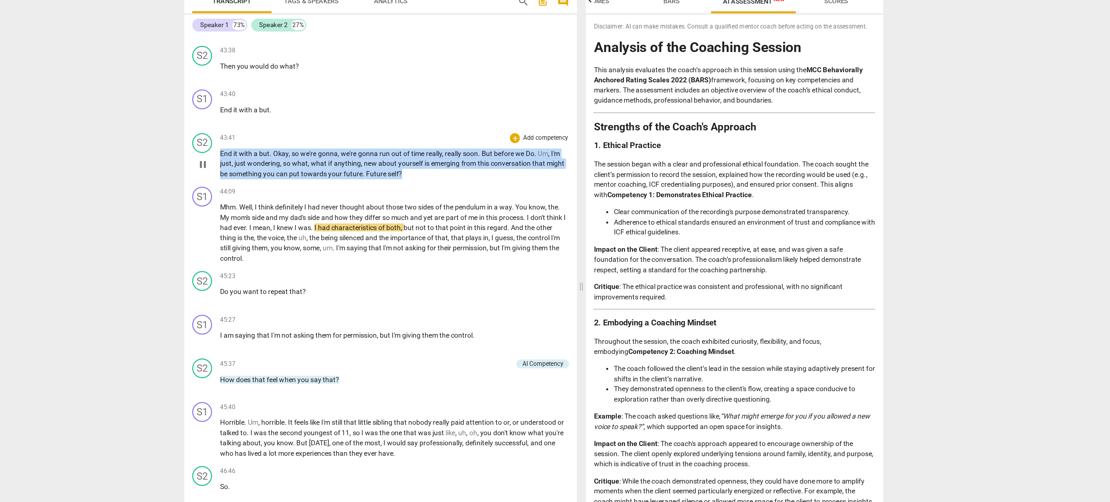
drag, startPoint x: 465, startPoint y: 185, endPoint x: 322, endPoint y: 168, distance: 143.8
click at [322, 168] on div "S2 play_arrow pause 43:41 + Add competency keyboard_arrow_right End it with a b…" at bounding box center [444, 185] width 286 height 39
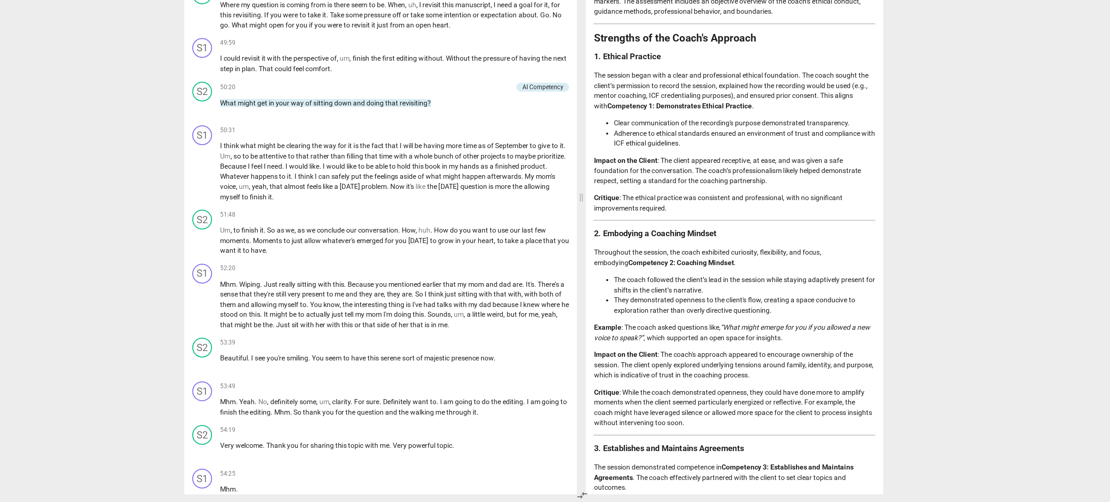
scroll to position [5054, 0]
click at [328, 208] on span "What" at bounding box center [333, 211] width 13 height 6
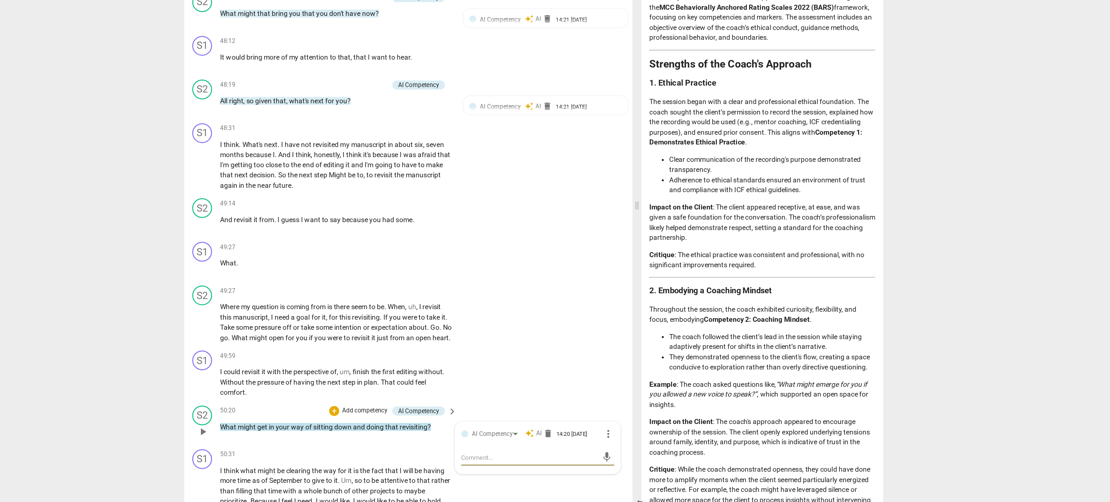
scroll to position [5503, 0]
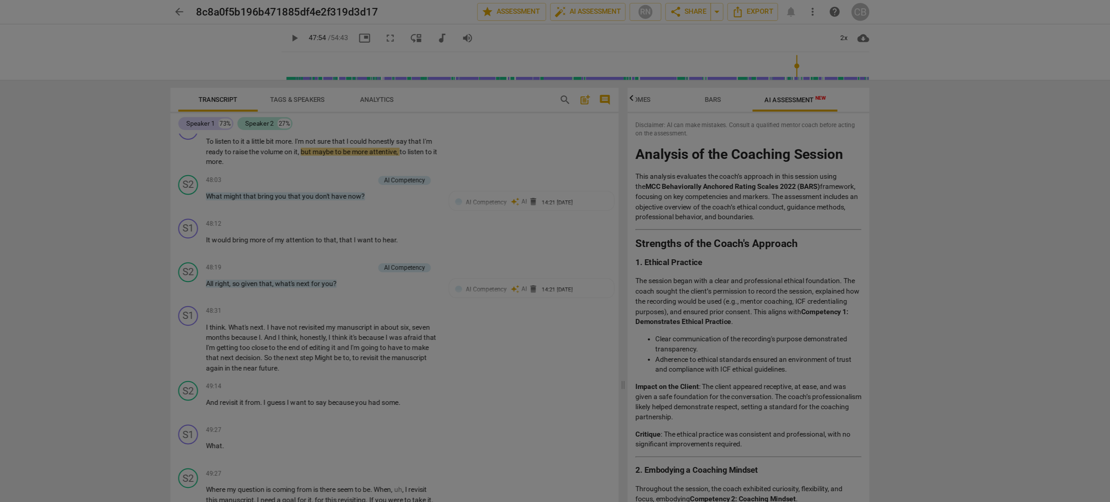
click at [263, 145] on div at bounding box center [555, 251] width 1110 height 502
click at [759, 49] on div at bounding box center [555, 251] width 1110 height 502
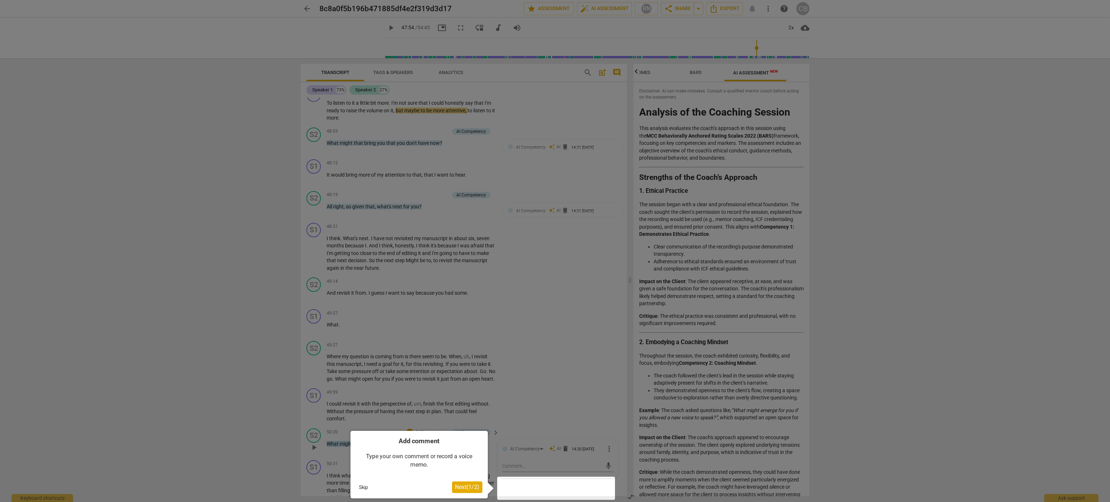
click at [363, 488] on button "Skip" at bounding box center [363, 487] width 15 height 11
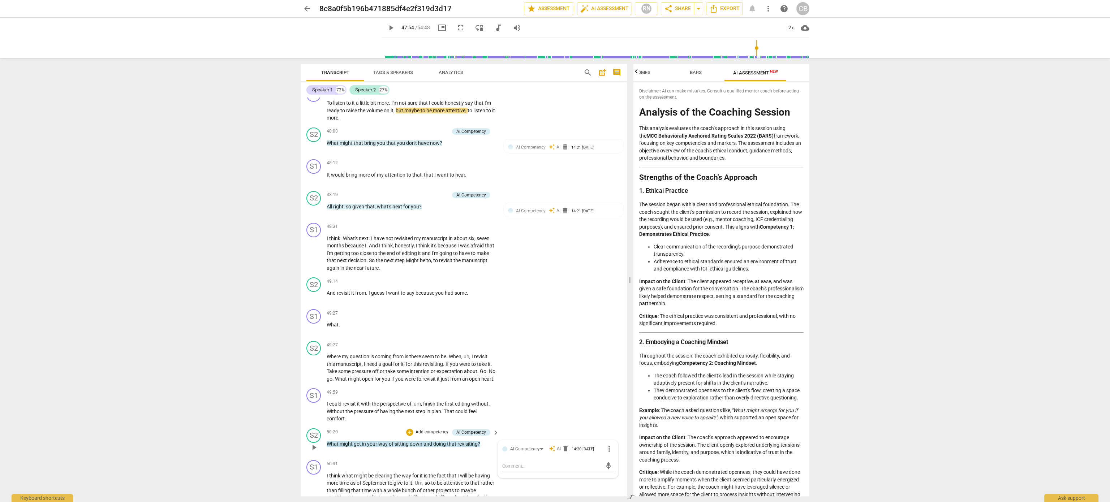
click at [313, 452] on span "play_arrow" at bounding box center [314, 447] width 9 height 9
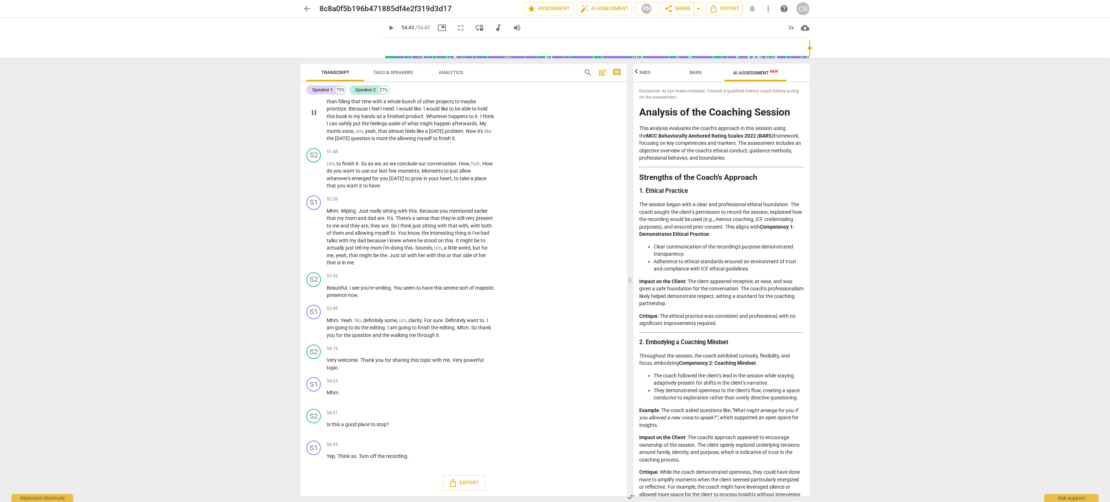
type input "3283"
